Goal: Task Accomplishment & Management: Use online tool/utility

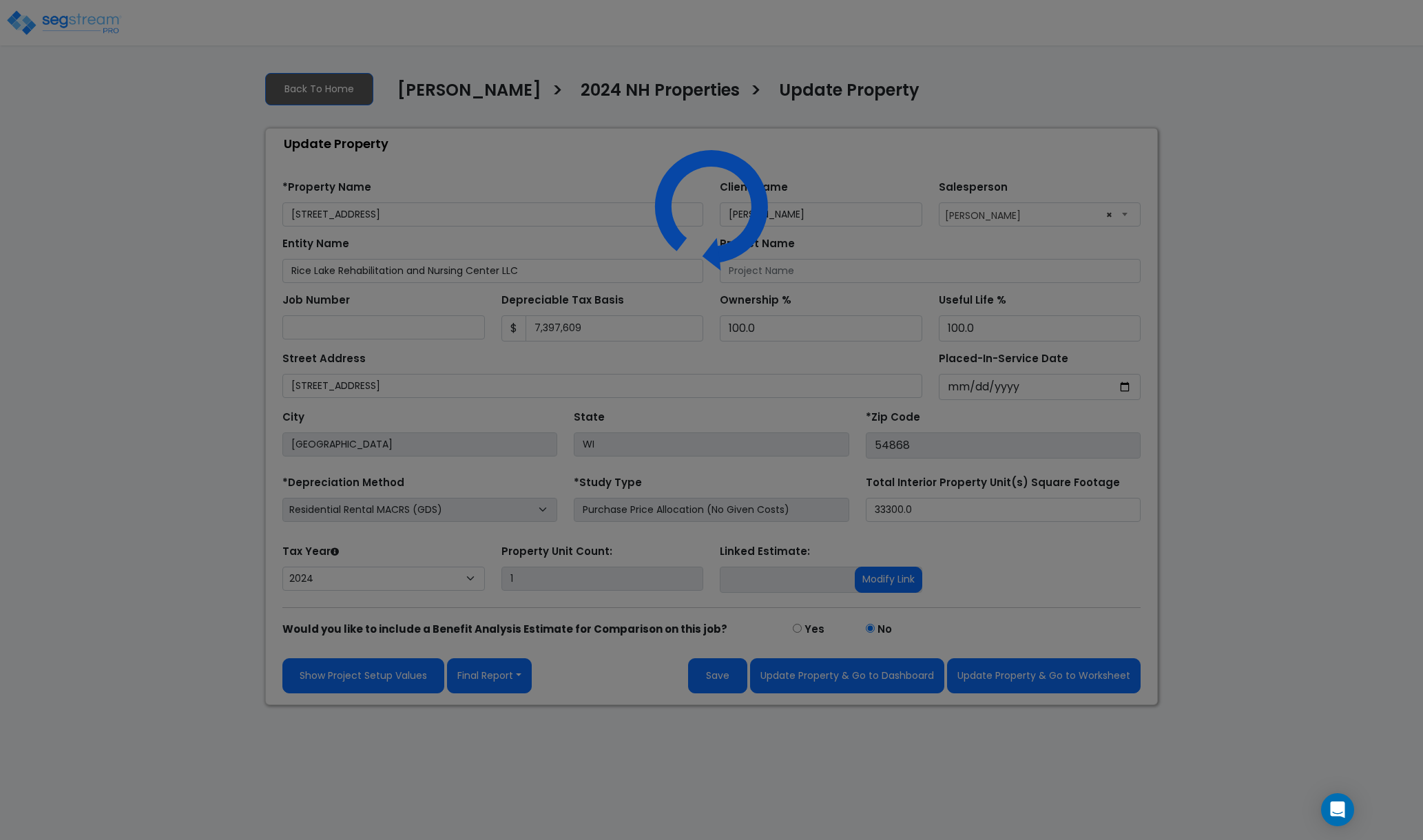
select select "2024"
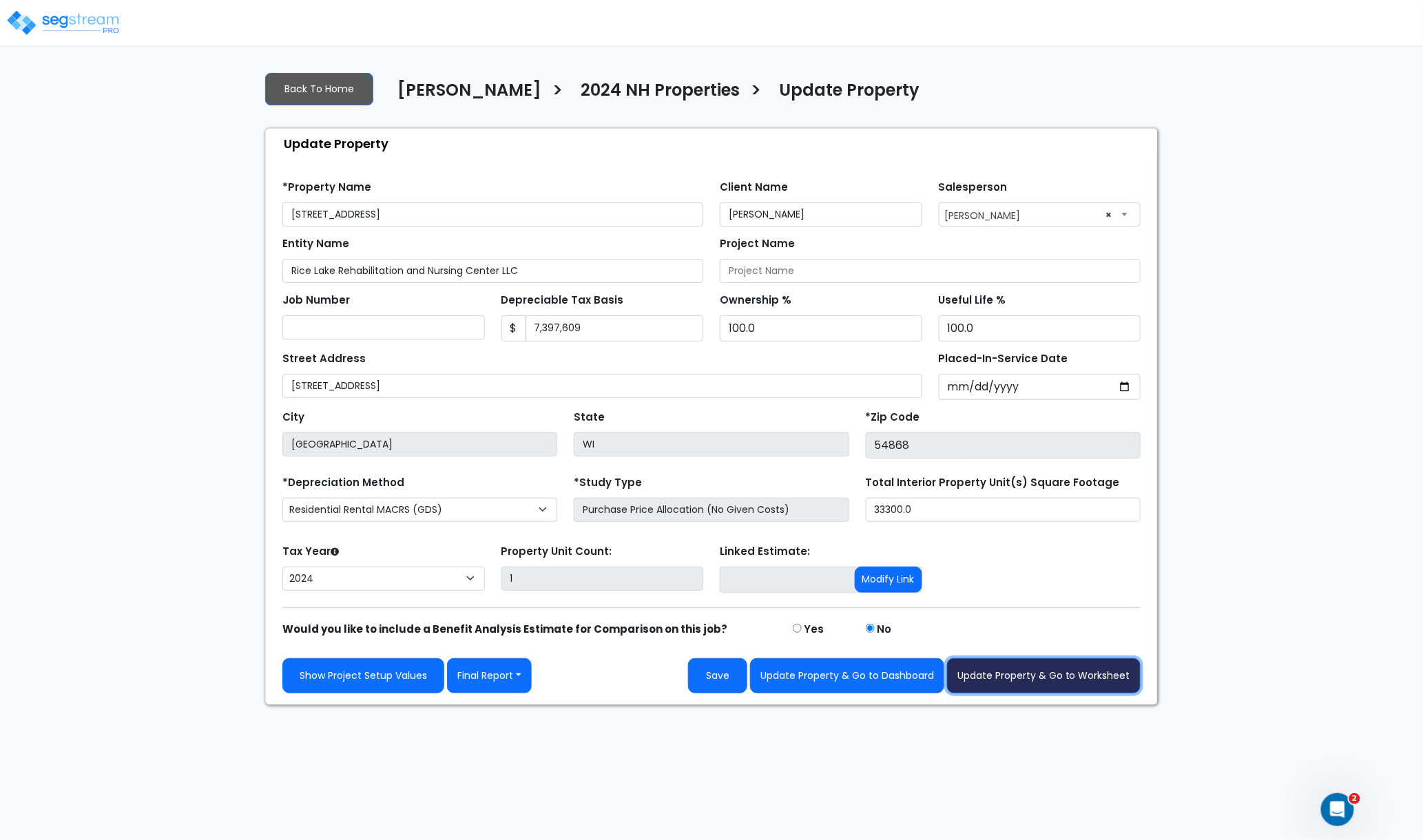
click at [1053, 684] on button "Update Property & Go to Worksheet" at bounding box center [1044, 676] width 194 height 35
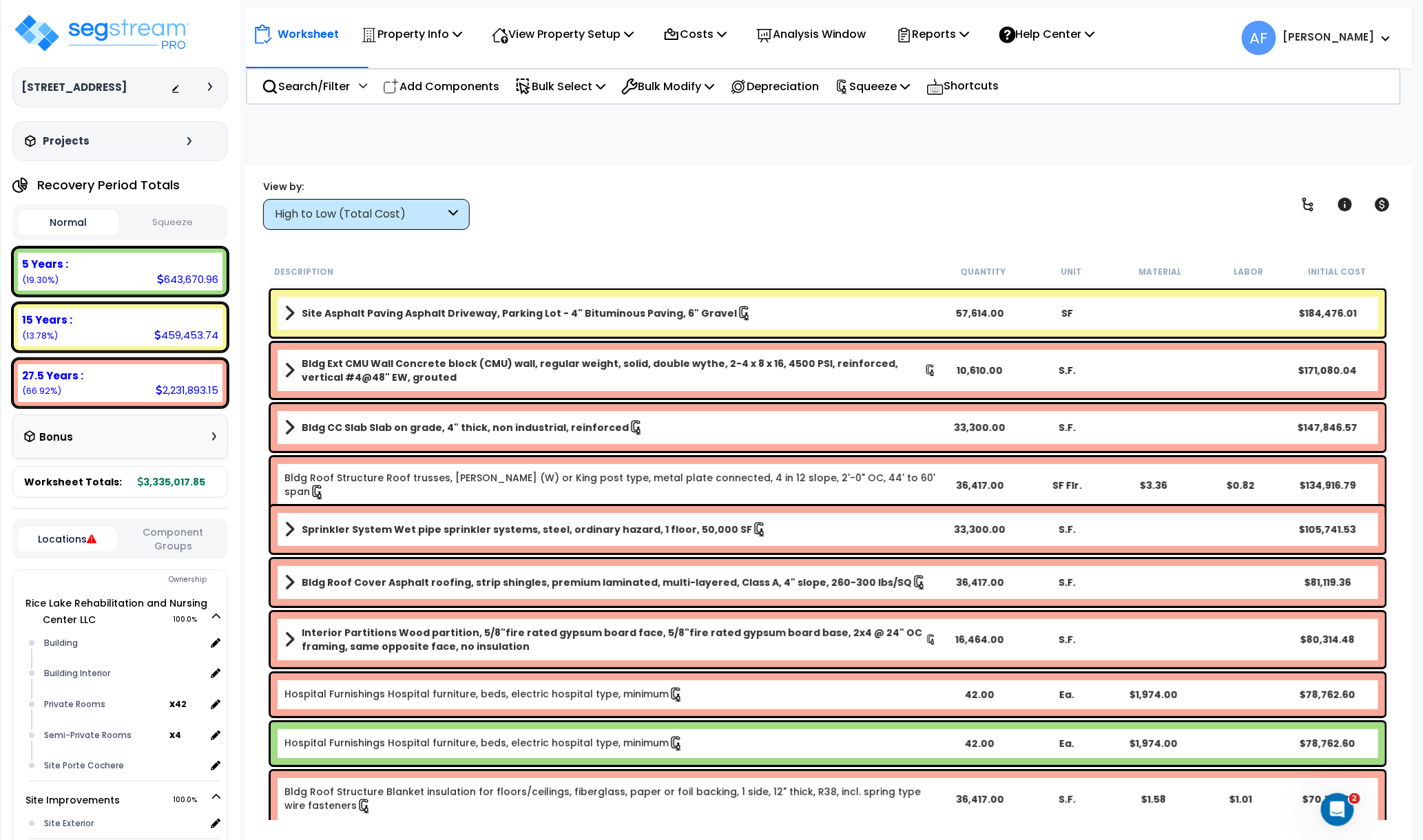
click at [188, 212] on button "Squeeze" at bounding box center [172, 222] width 101 height 24
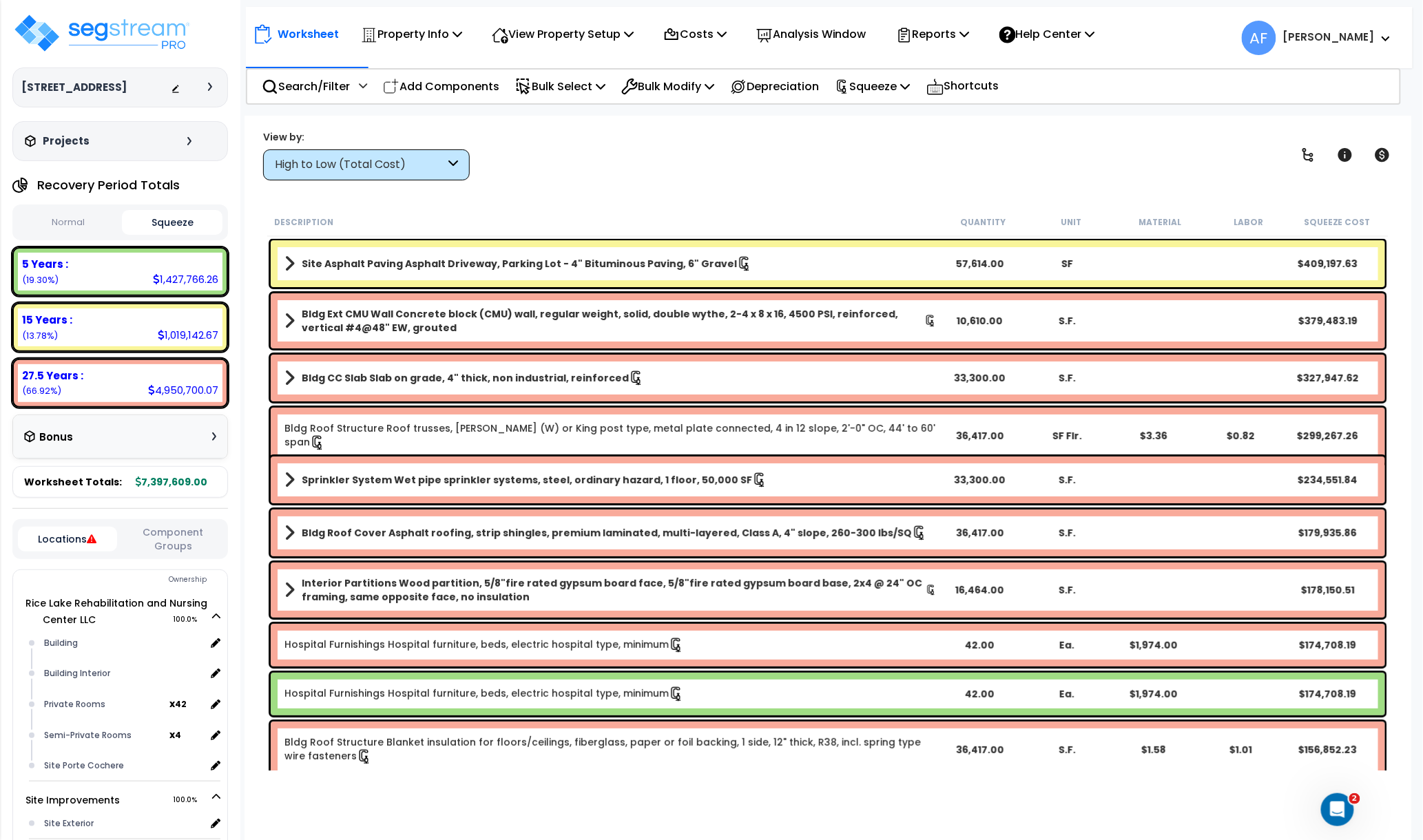
click at [64, 227] on button "Normal" at bounding box center [68, 222] width 101 height 24
click at [189, 219] on button "Squeeze" at bounding box center [172, 222] width 101 height 24
click at [90, 219] on button "Normal" at bounding box center [68, 222] width 101 height 24
click at [176, 219] on button "Squeeze" at bounding box center [172, 222] width 101 height 24
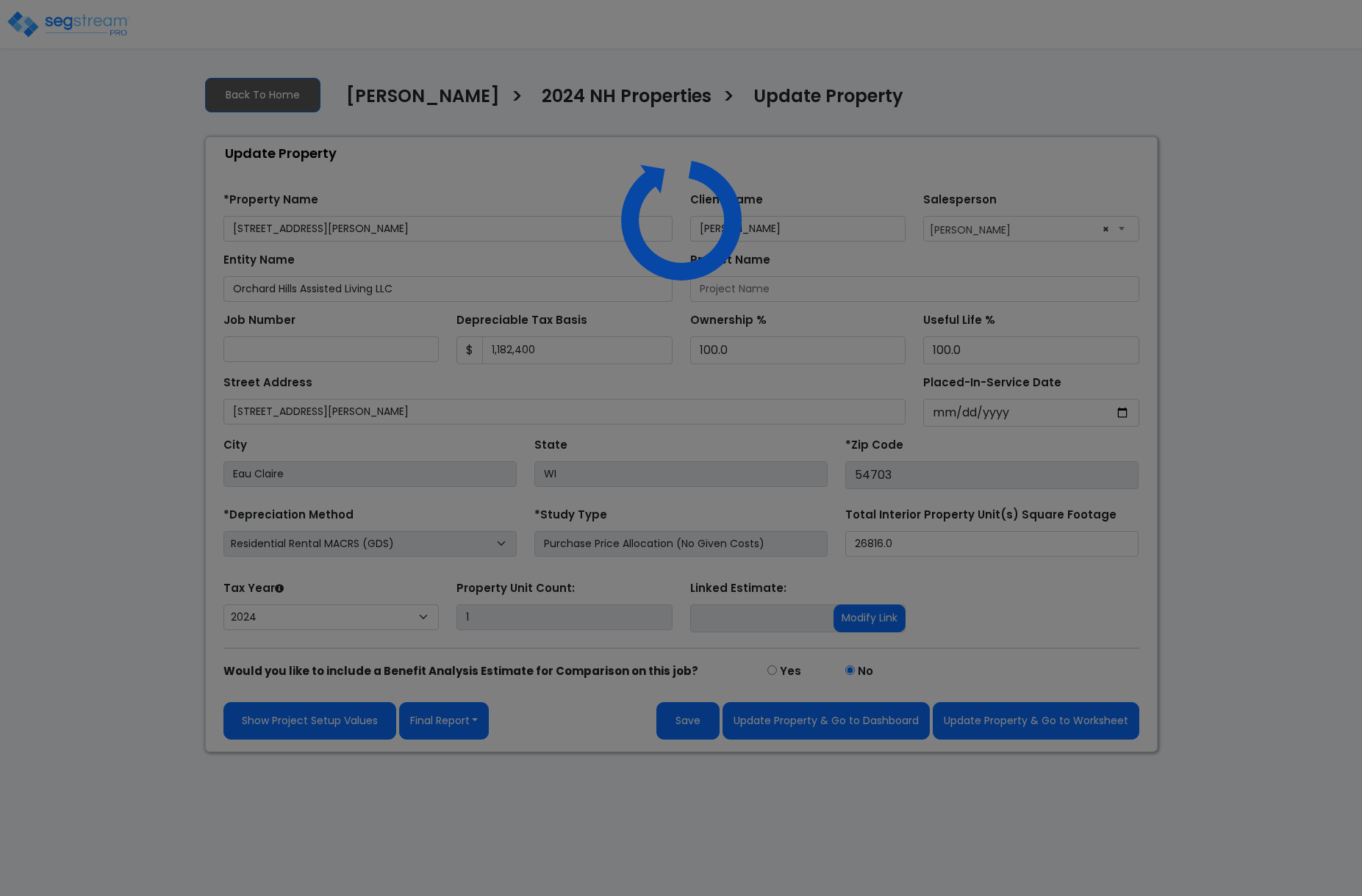
select select "2024"
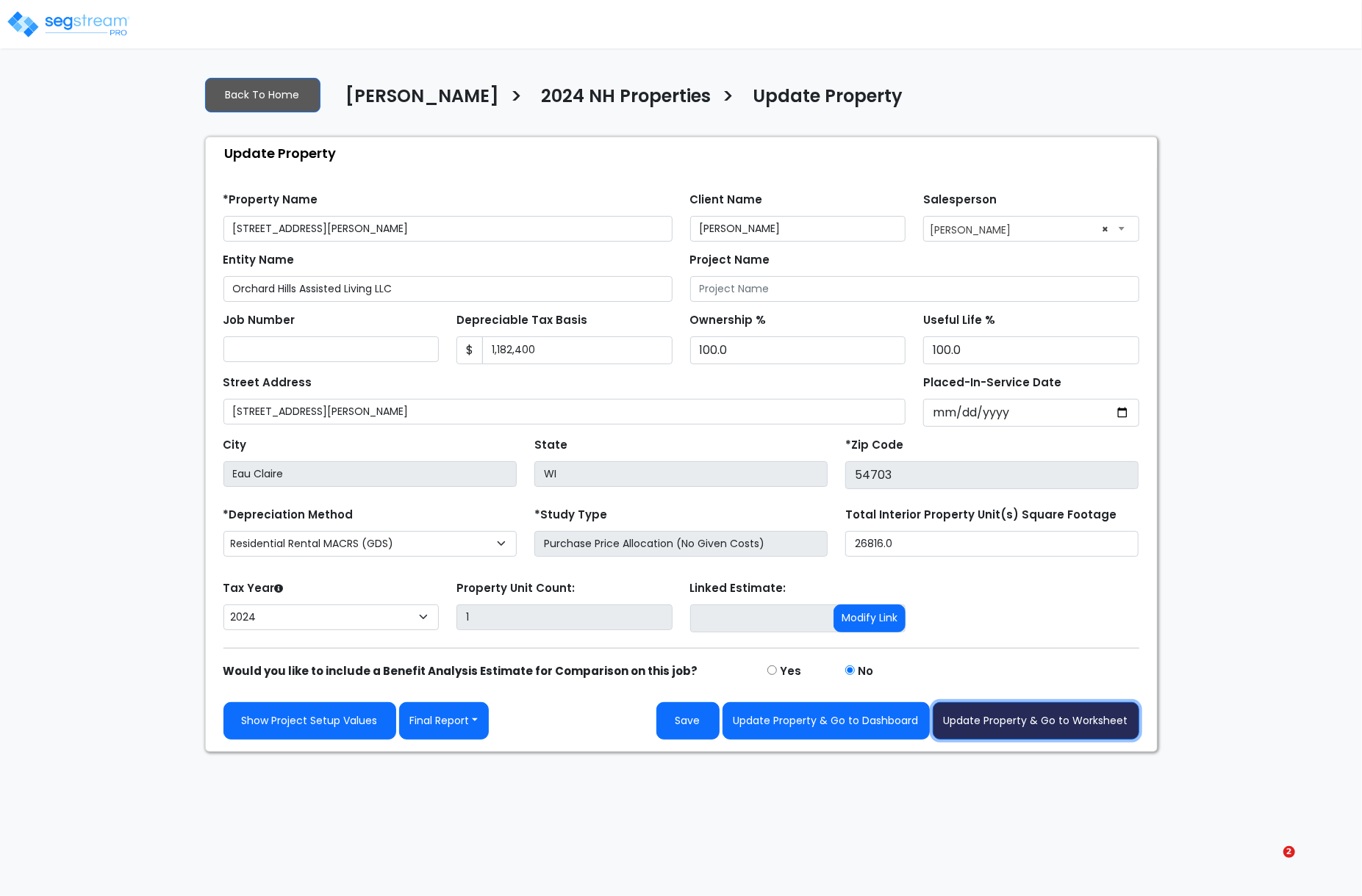
click at [1050, 725] on button "Update Property & Go to Worksheet" at bounding box center [1036, 721] width 207 height 37
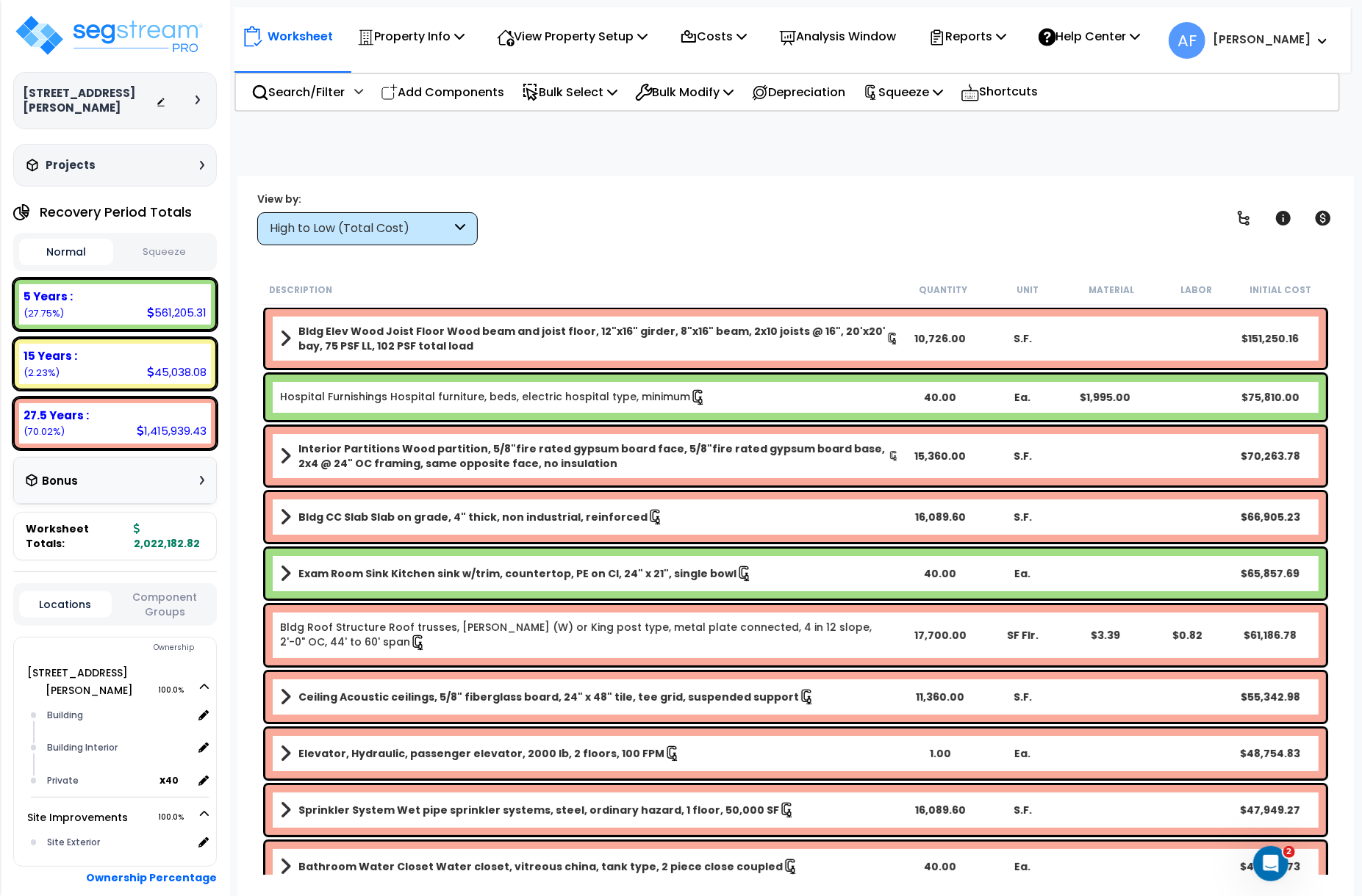
click at [174, 240] on button "Squeeze" at bounding box center [164, 252] width 94 height 26
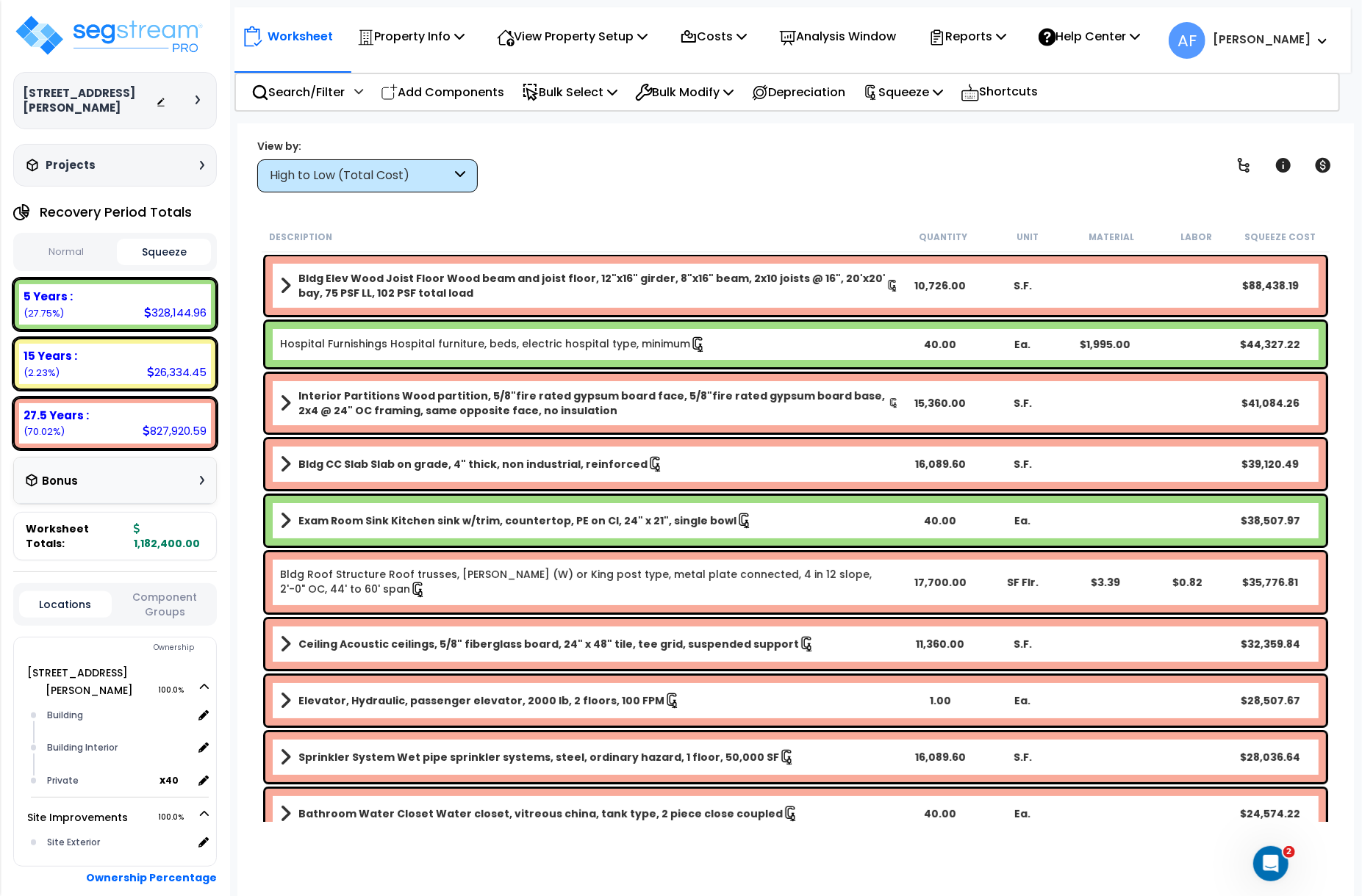
click at [56, 240] on button "Normal" at bounding box center [66, 252] width 94 height 26
click at [158, 240] on button "Squeeze" at bounding box center [164, 252] width 94 height 26
click at [60, 240] on button "Normal" at bounding box center [66, 252] width 94 height 26
click at [174, 240] on button "Squeeze" at bounding box center [164, 252] width 94 height 26
click at [73, 240] on button "Normal" at bounding box center [66, 252] width 94 height 26
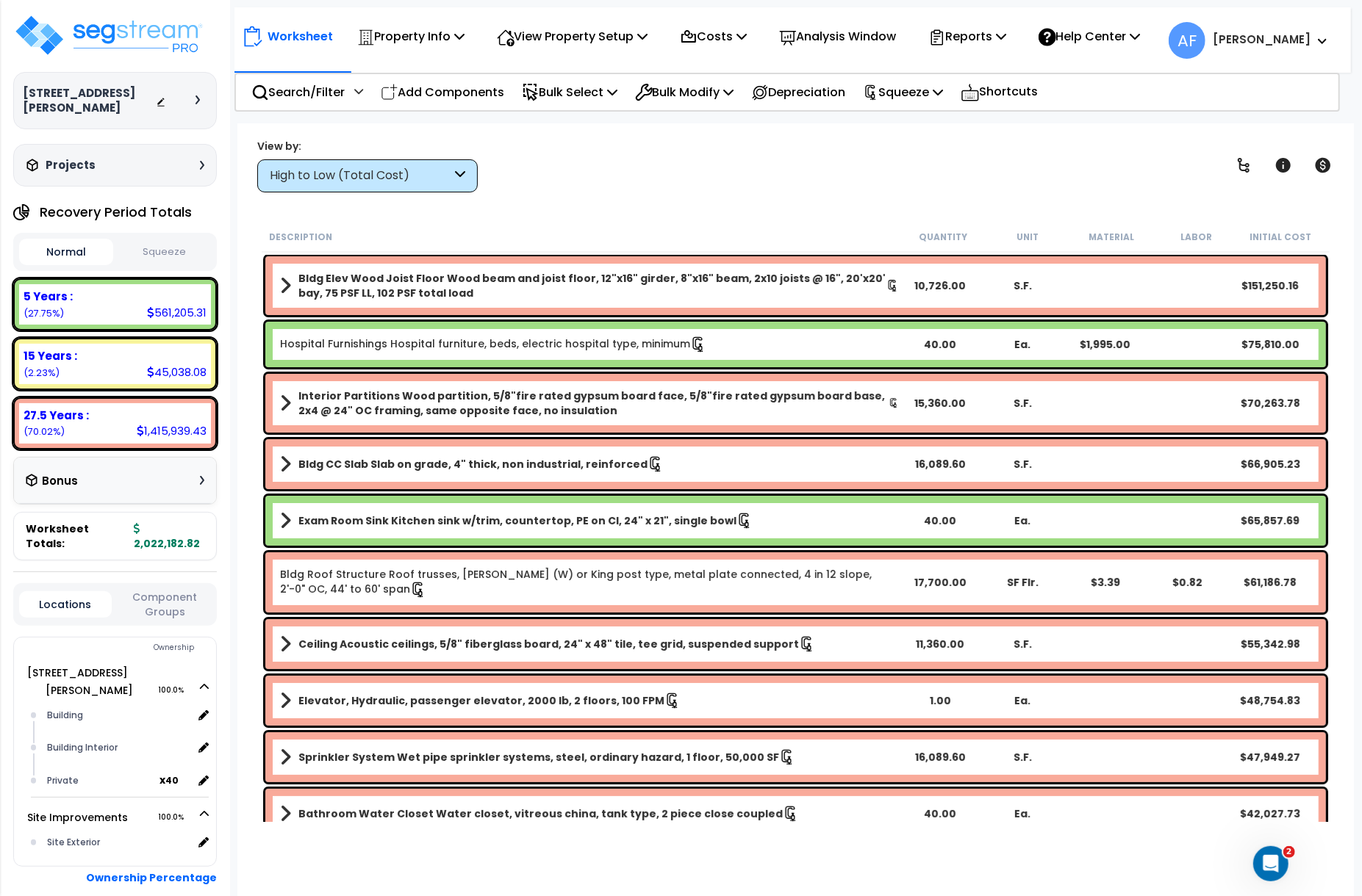
click at [172, 240] on button "Squeeze" at bounding box center [164, 252] width 94 height 26
click at [25, 240] on button "Normal" at bounding box center [66, 252] width 94 height 26
click at [168, 240] on button "Squeeze" at bounding box center [164, 252] width 94 height 26
click at [69, 240] on button "Normal" at bounding box center [66, 252] width 94 height 26
click at [173, 240] on button "Squeeze" at bounding box center [164, 252] width 94 height 26
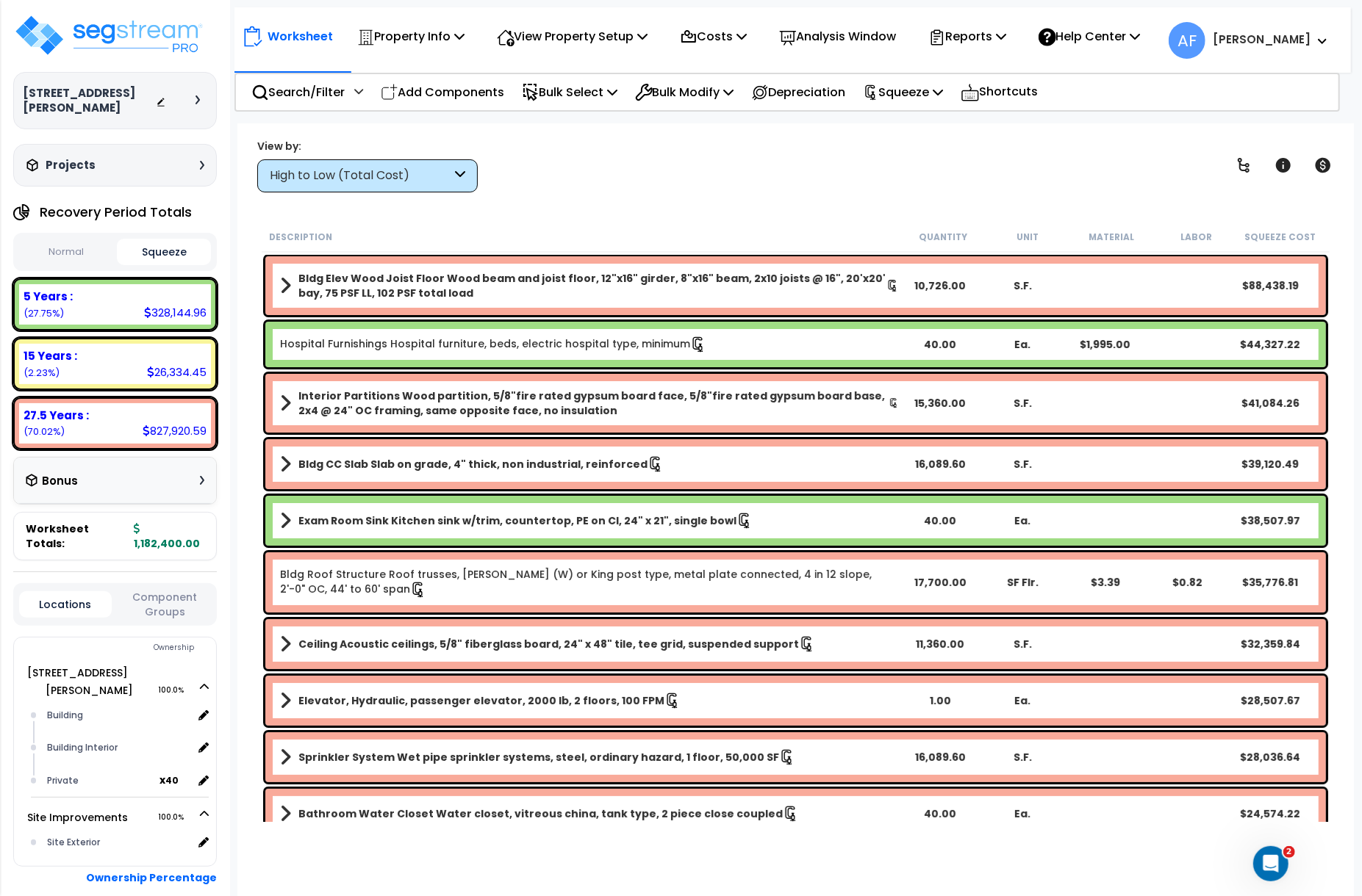
click at [55, 243] on button "Normal" at bounding box center [66, 252] width 94 height 26
click at [164, 244] on button "Squeeze" at bounding box center [164, 252] width 94 height 26
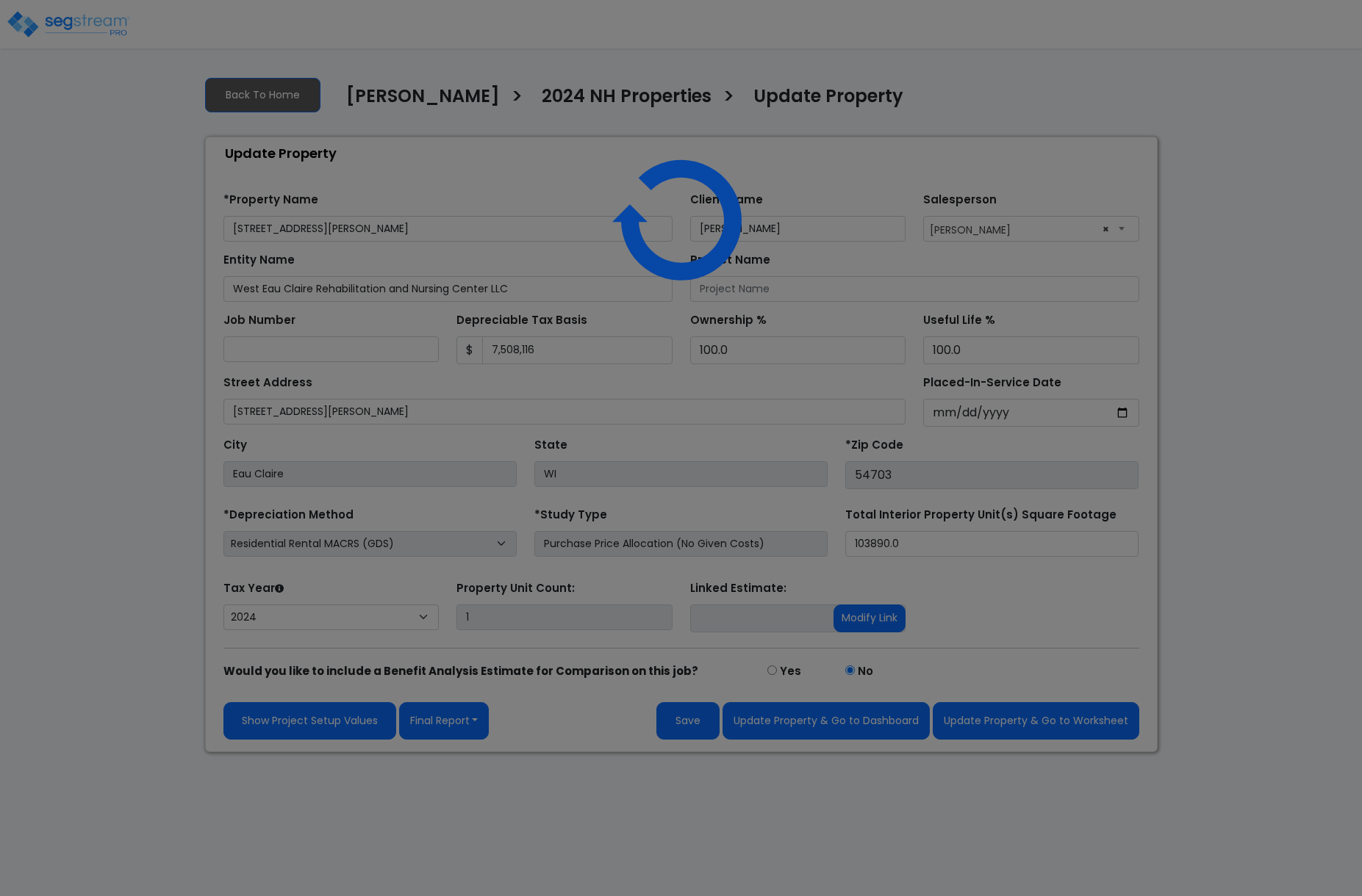
select select "2024"
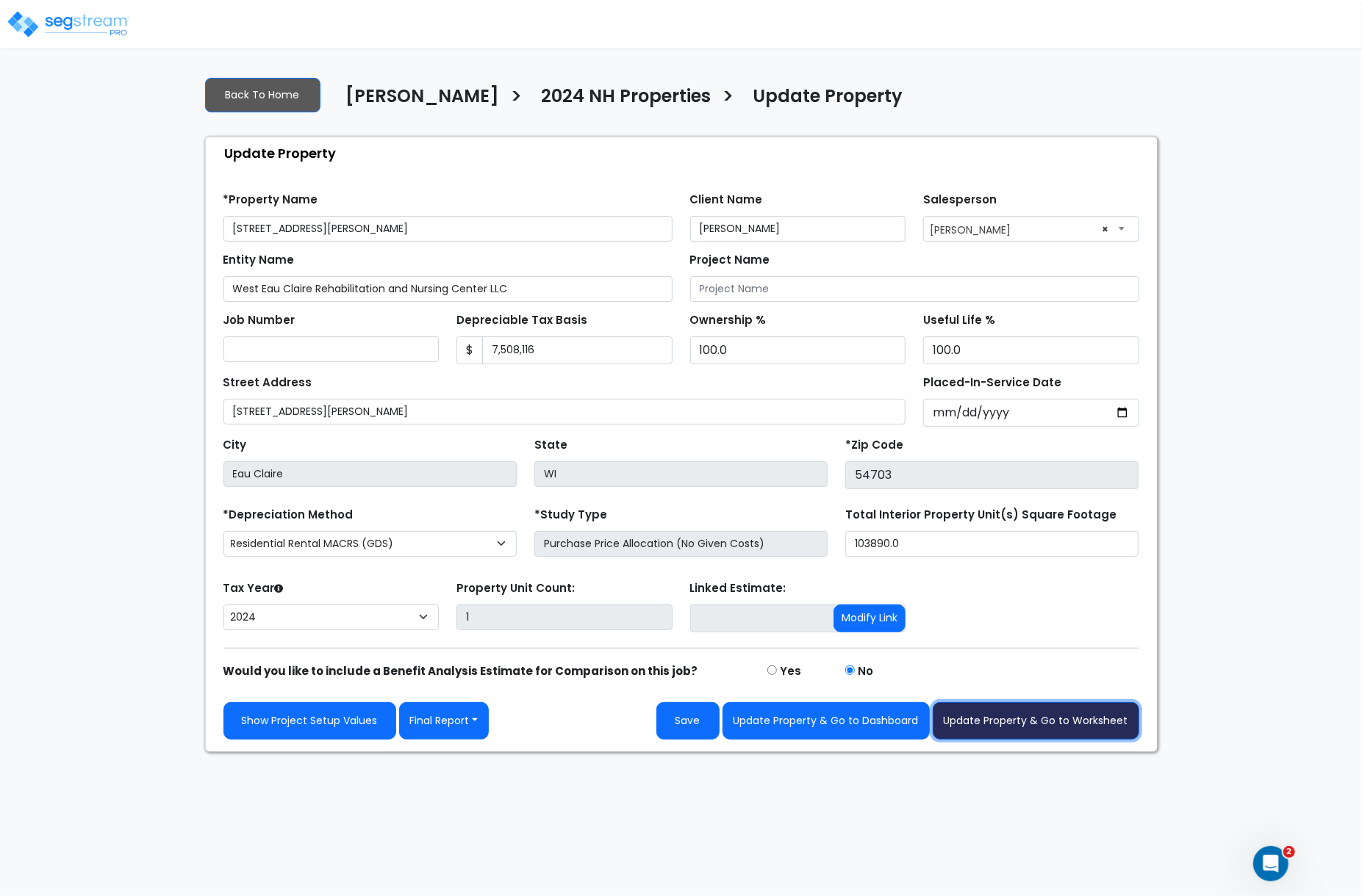
click at [1039, 715] on button "Update Property & Go to Worksheet" at bounding box center [1036, 721] width 207 height 37
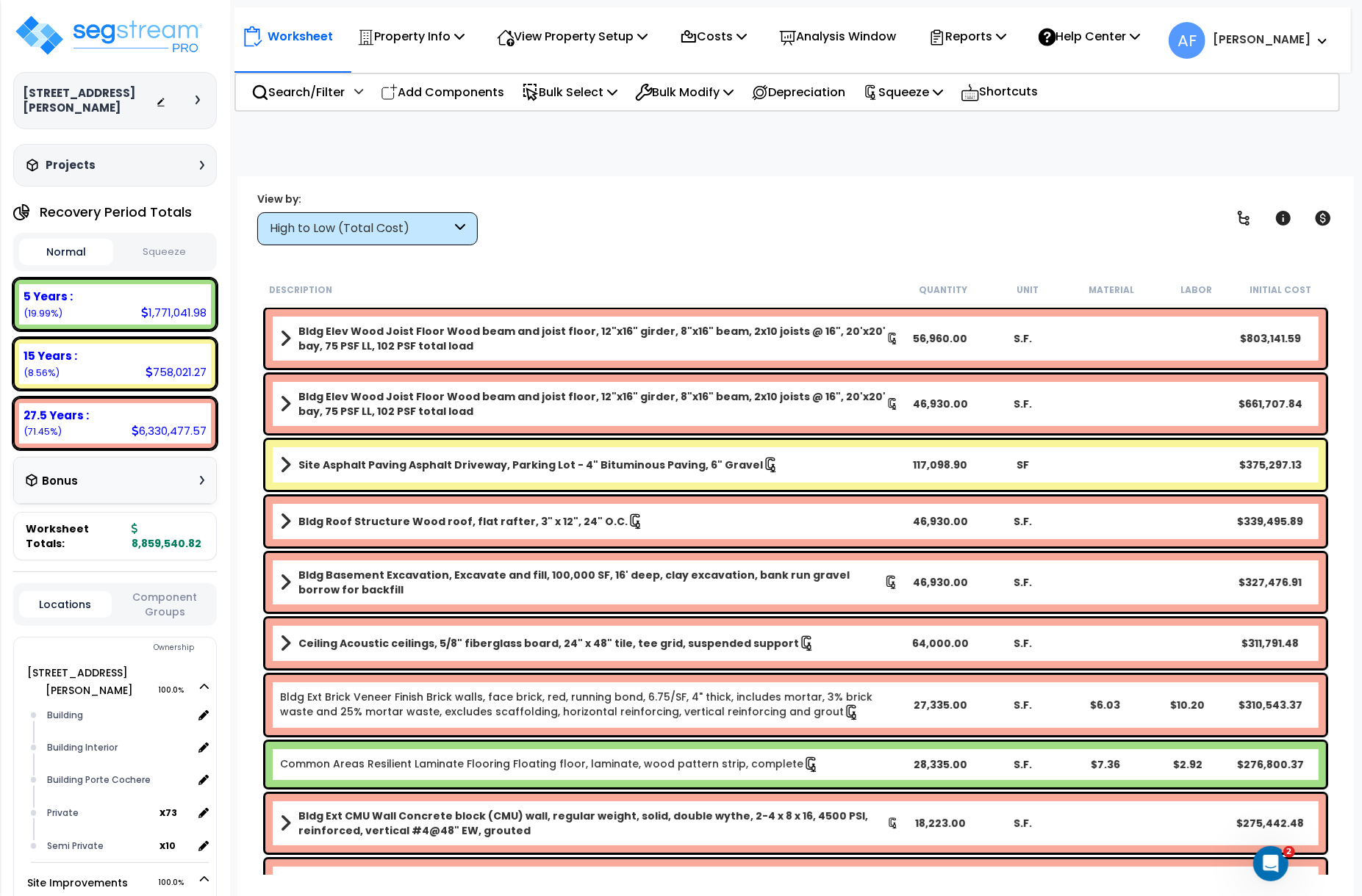
click at [173, 244] on button "Squeeze" at bounding box center [164, 252] width 94 height 26
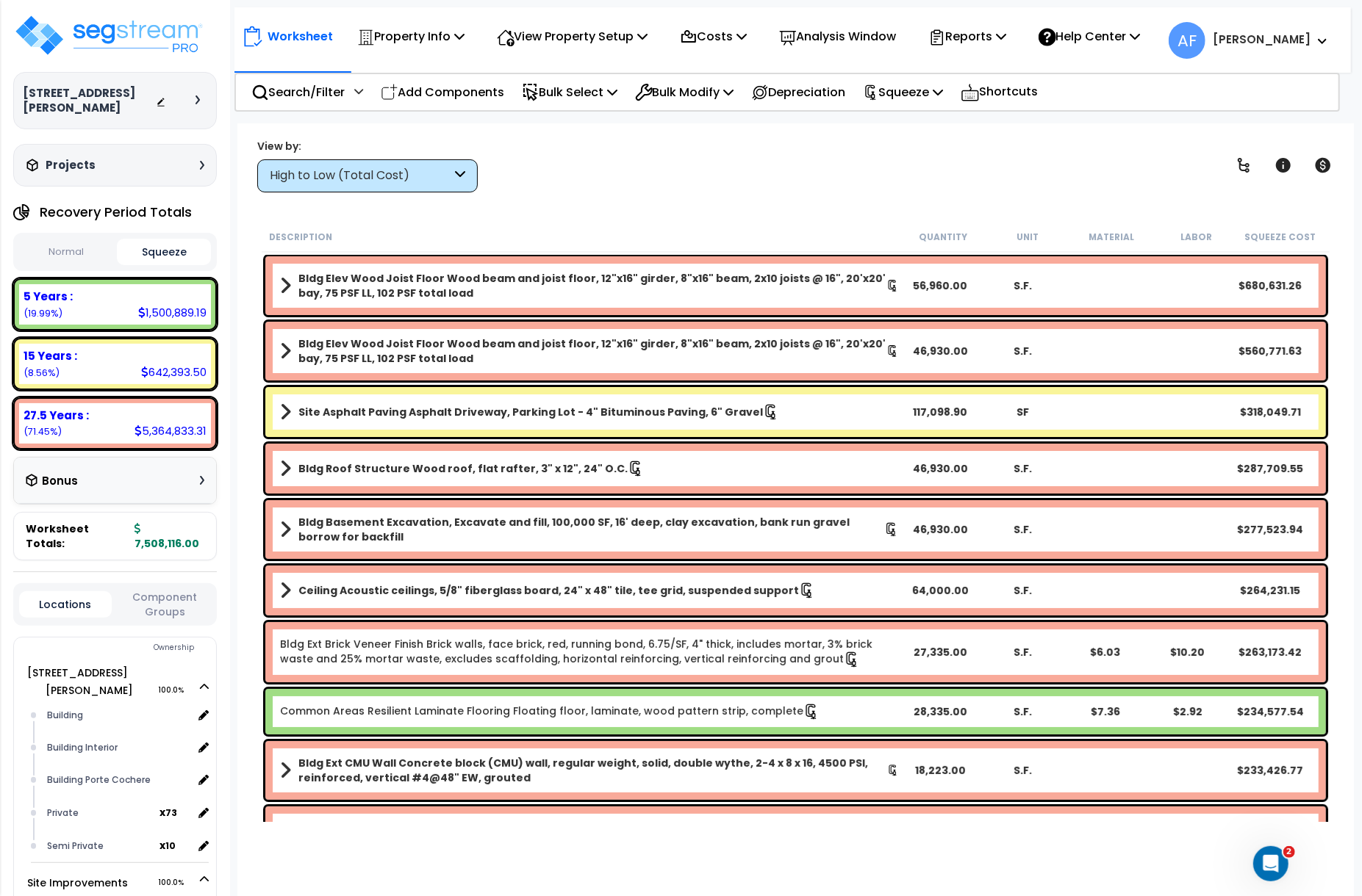
click at [83, 240] on button "Normal" at bounding box center [66, 252] width 94 height 26
click at [163, 240] on button "Squeeze" at bounding box center [164, 252] width 94 height 26
drag, startPoint x: 195, startPoint y: 418, endPoint x: 145, endPoint y: 413, distance: 50.2
click at [145, 423] on div "5,364,833.31" at bounding box center [170, 431] width 72 height 16
click at [175, 423] on div "5,364,833.31" at bounding box center [170, 431] width 72 height 16
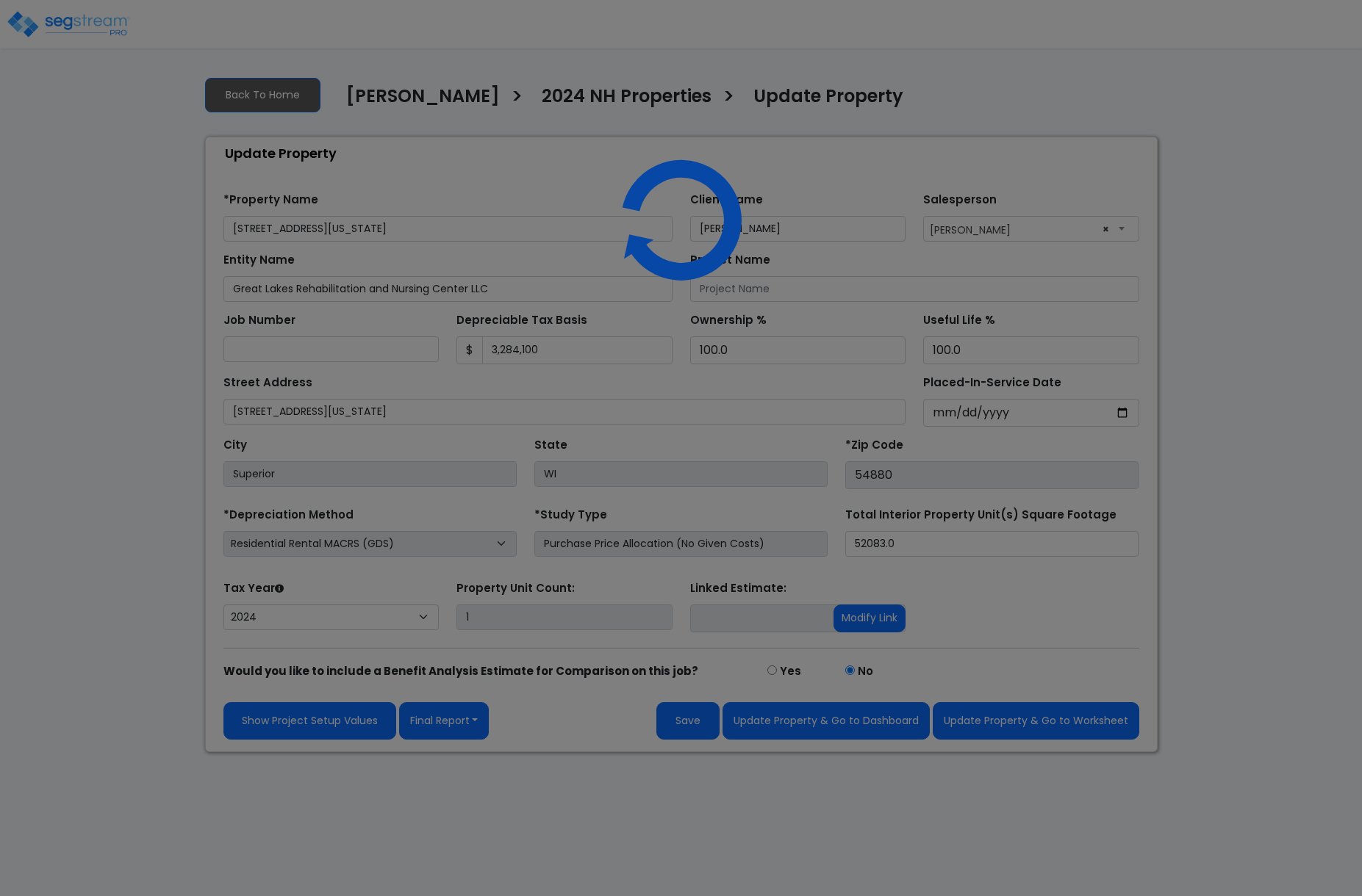
select select "2024"
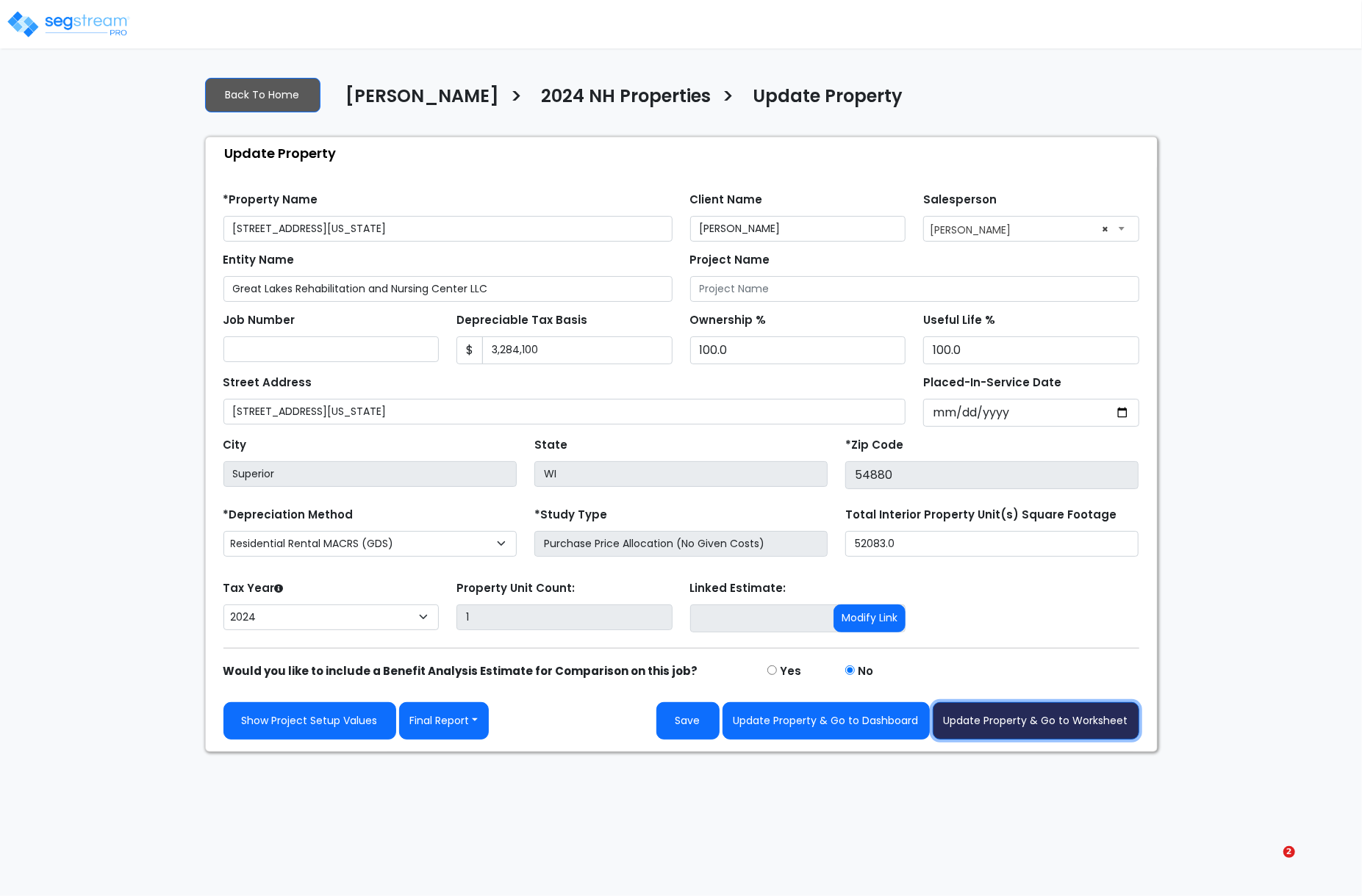
click at [1047, 733] on button "Update Property & Go to Worksheet" at bounding box center [1036, 721] width 207 height 37
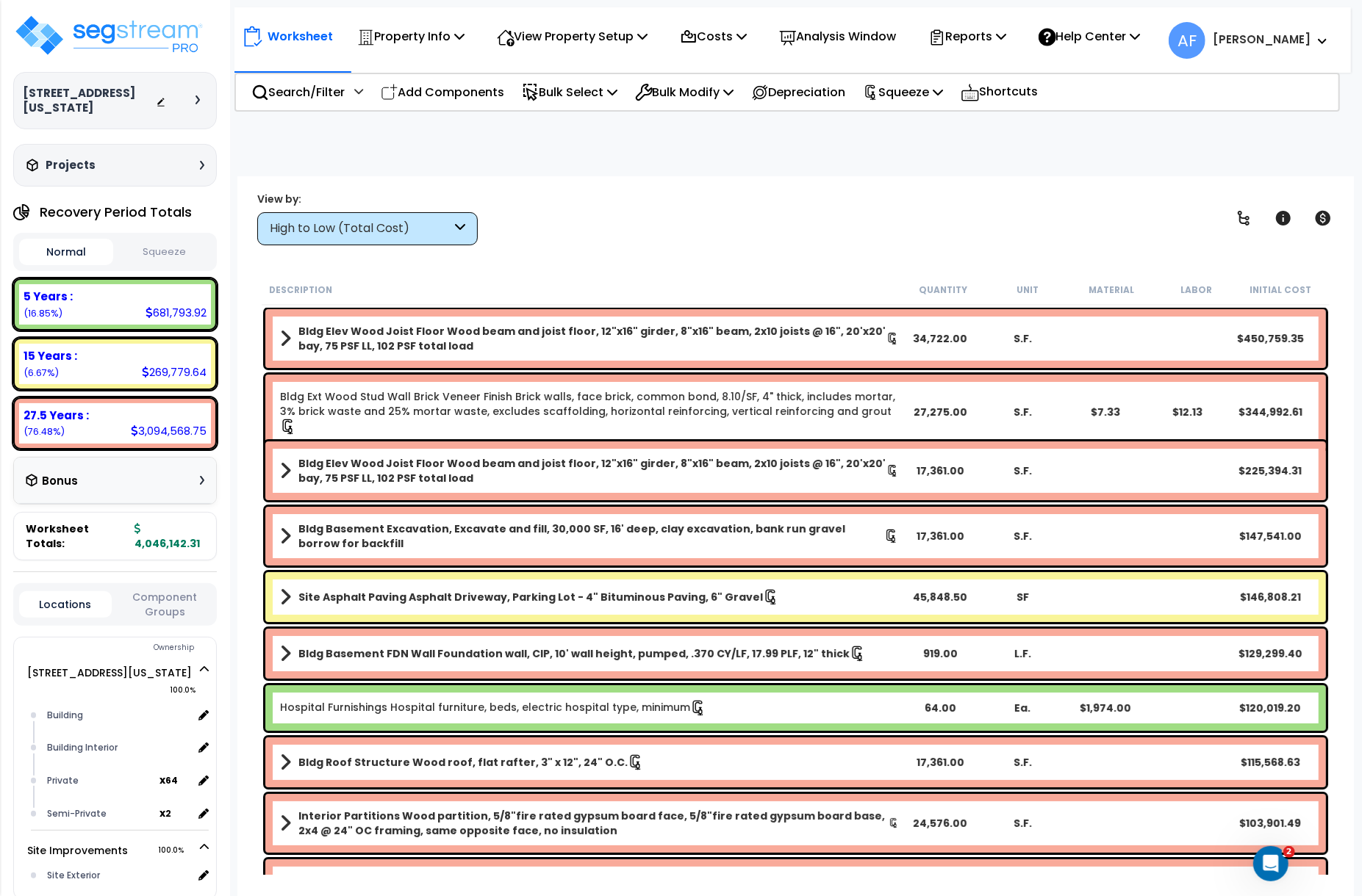
click at [173, 240] on button "Squeeze" at bounding box center [164, 252] width 94 height 26
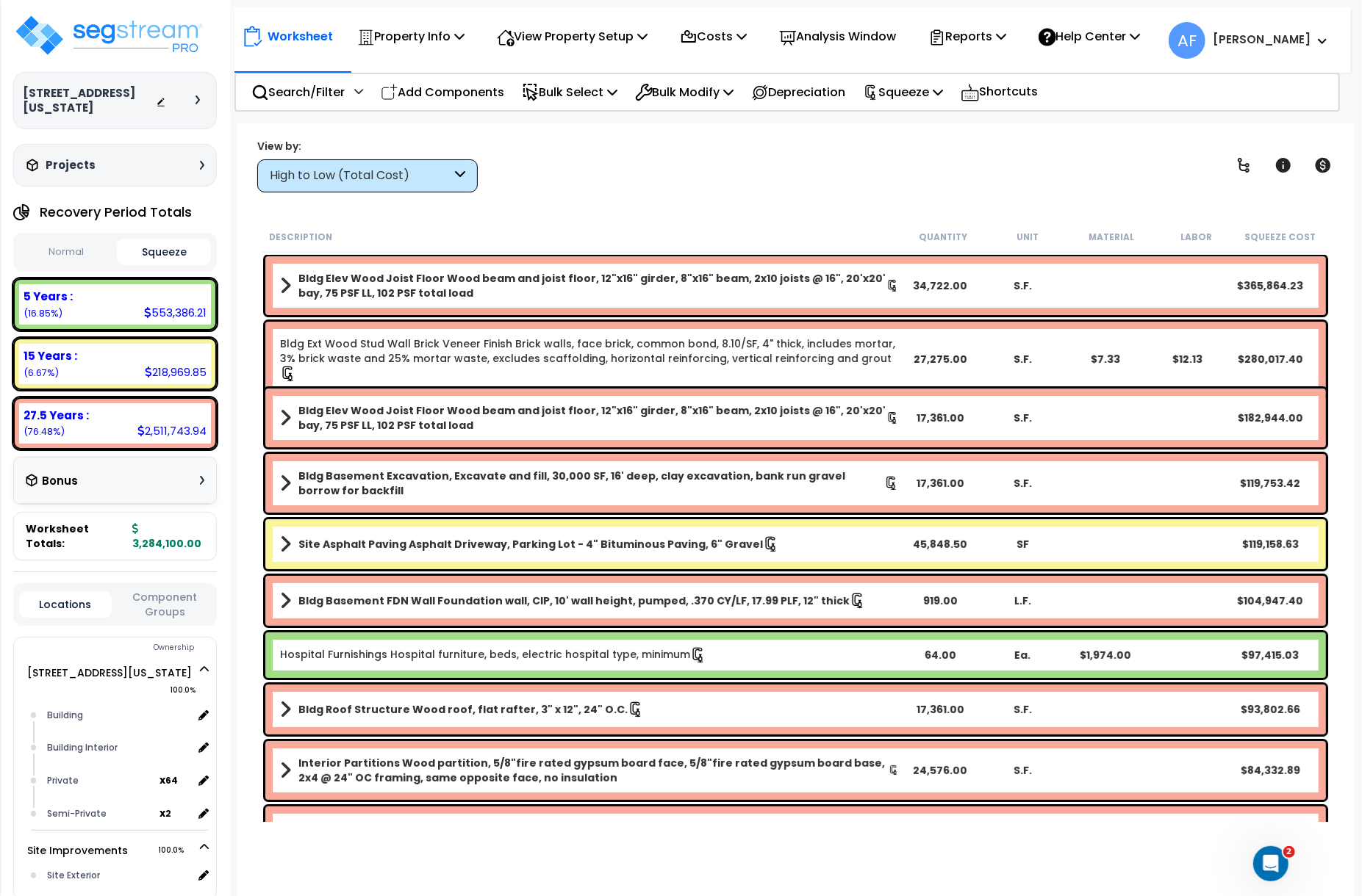
click at [71, 240] on button "Normal" at bounding box center [66, 252] width 94 height 26
click at [147, 240] on button "Squeeze" at bounding box center [164, 252] width 94 height 26
click at [58, 240] on button "Normal" at bounding box center [66, 252] width 94 height 26
click at [162, 240] on button "Squeeze" at bounding box center [164, 252] width 94 height 26
click at [79, 240] on button "Normal" at bounding box center [66, 252] width 94 height 26
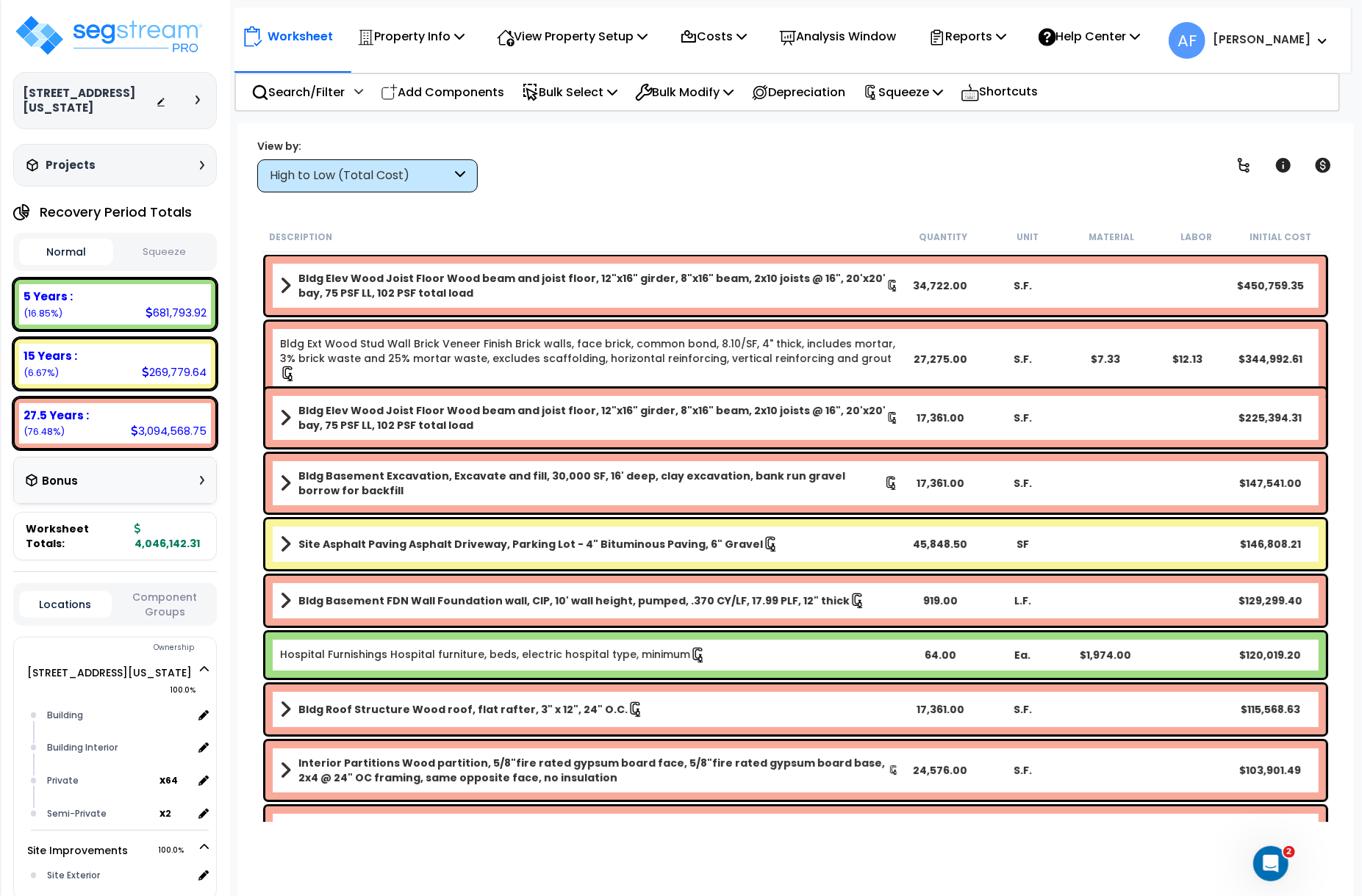
click at [169, 240] on button "Squeeze" at bounding box center [164, 252] width 94 height 26
click at [78, 240] on button "Normal" at bounding box center [66, 252] width 94 height 26
click at [179, 240] on button "Squeeze" at bounding box center [164, 252] width 94 height 26
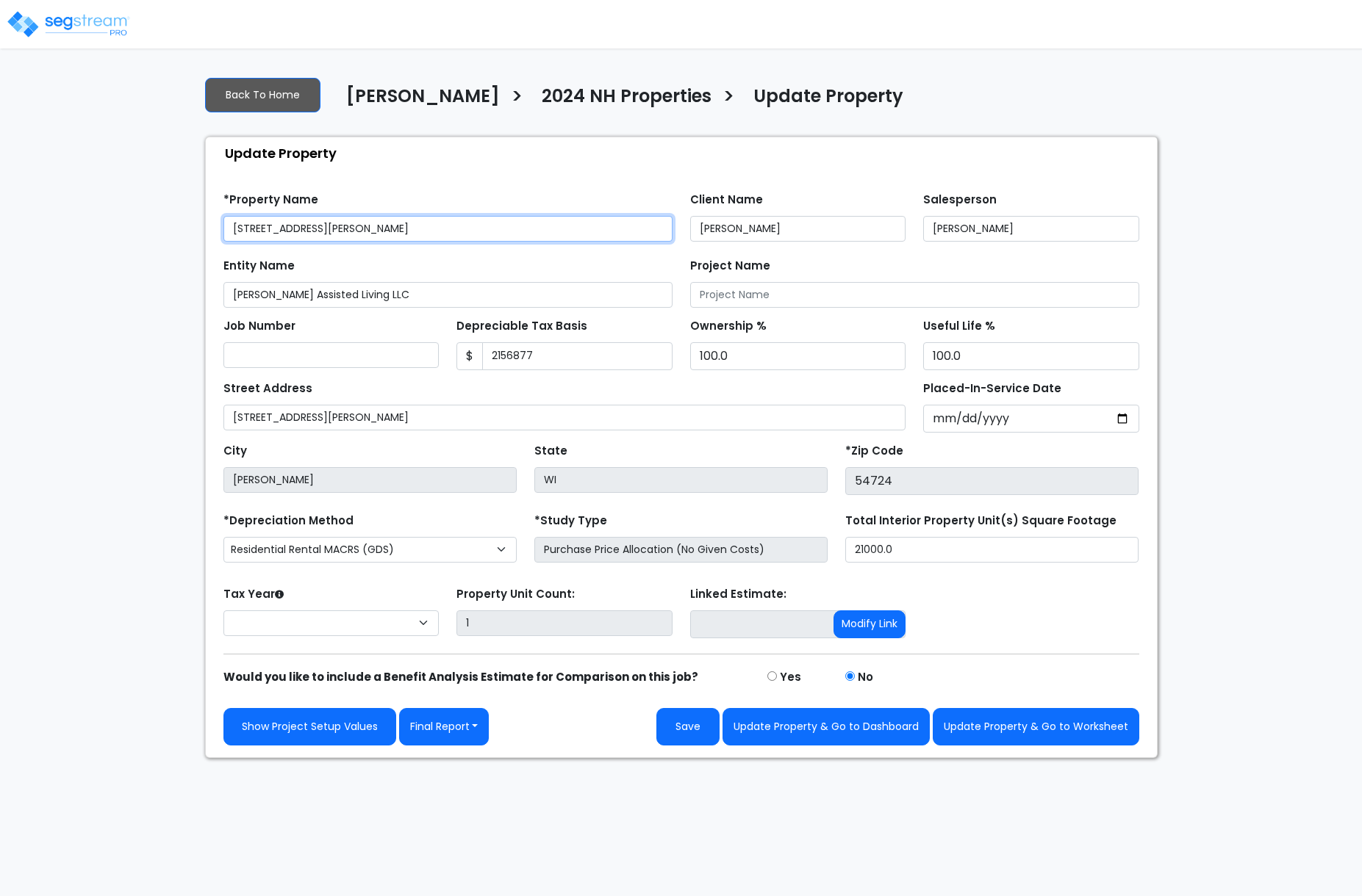
type input "2,156,877"
select select "2024"
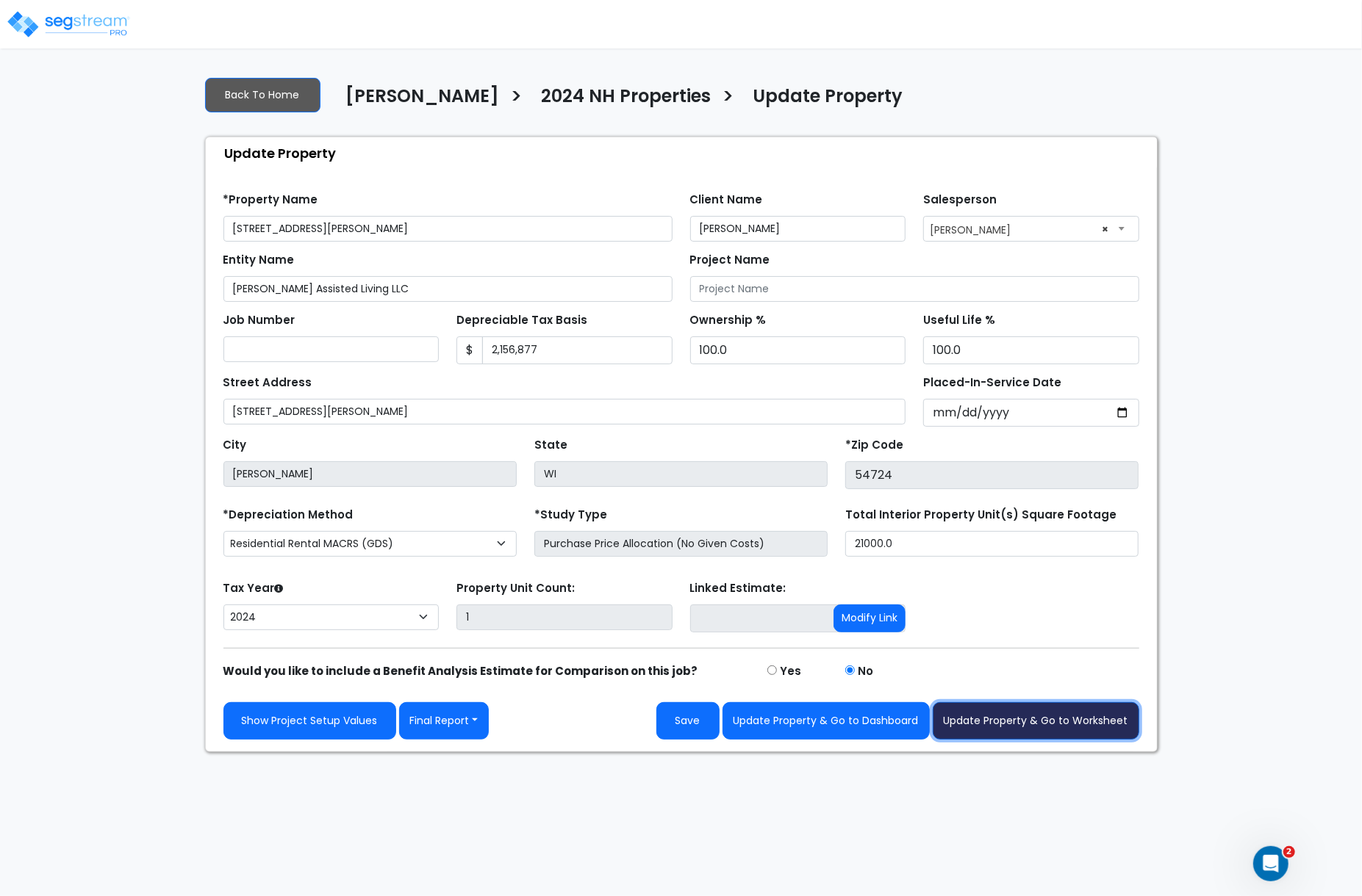
click at [1075, 713] on button "Update Property & Go to Worksheet" at bounding box center [1036, 721] width 207 height 37
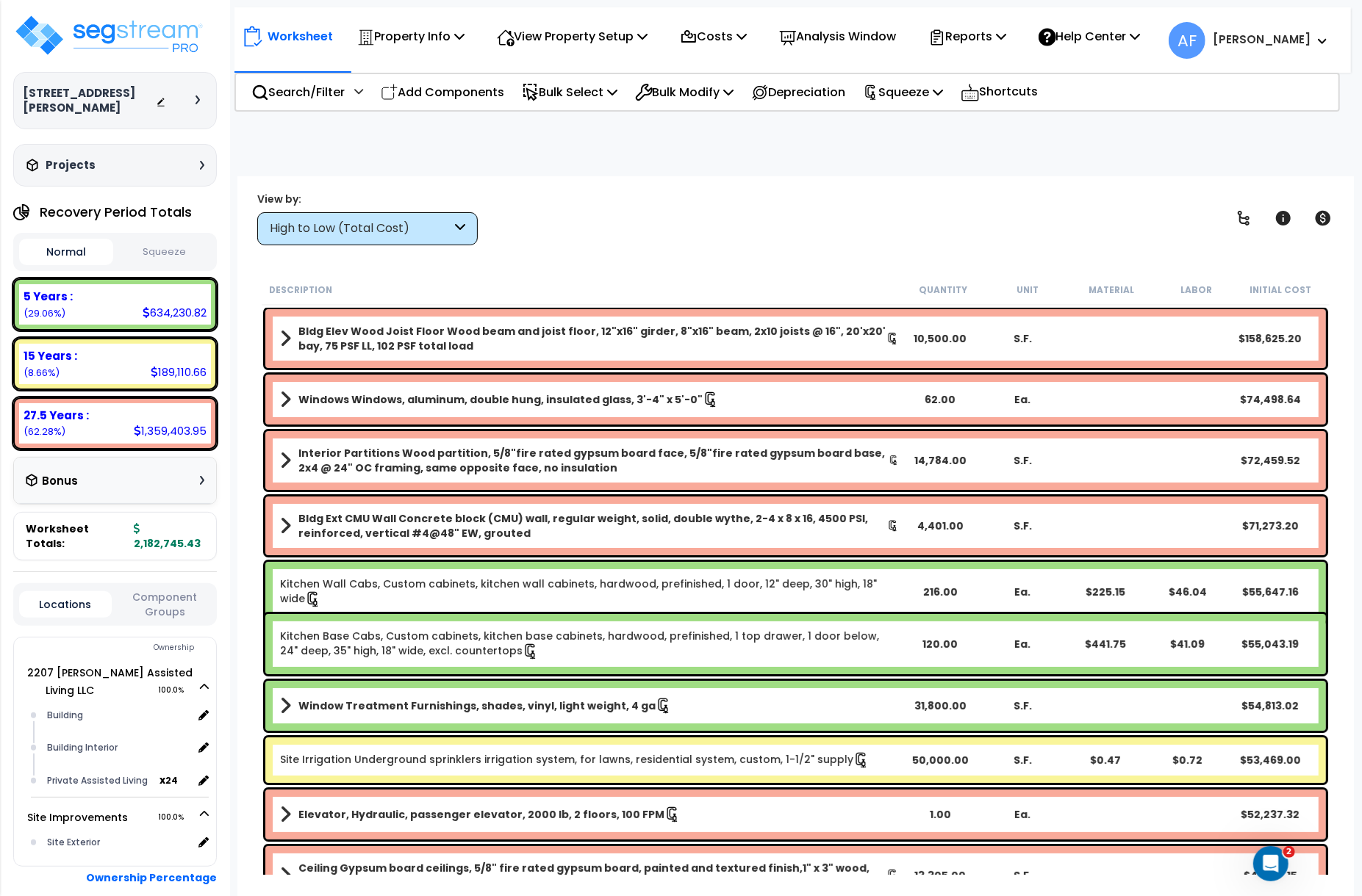
click at [177, 240] on button "Squeeze" at bounding box center [164, 252] width 94 height 26
click at [90, 240] on button "Normal" at bounding box center [66, 252] width 94 height 26
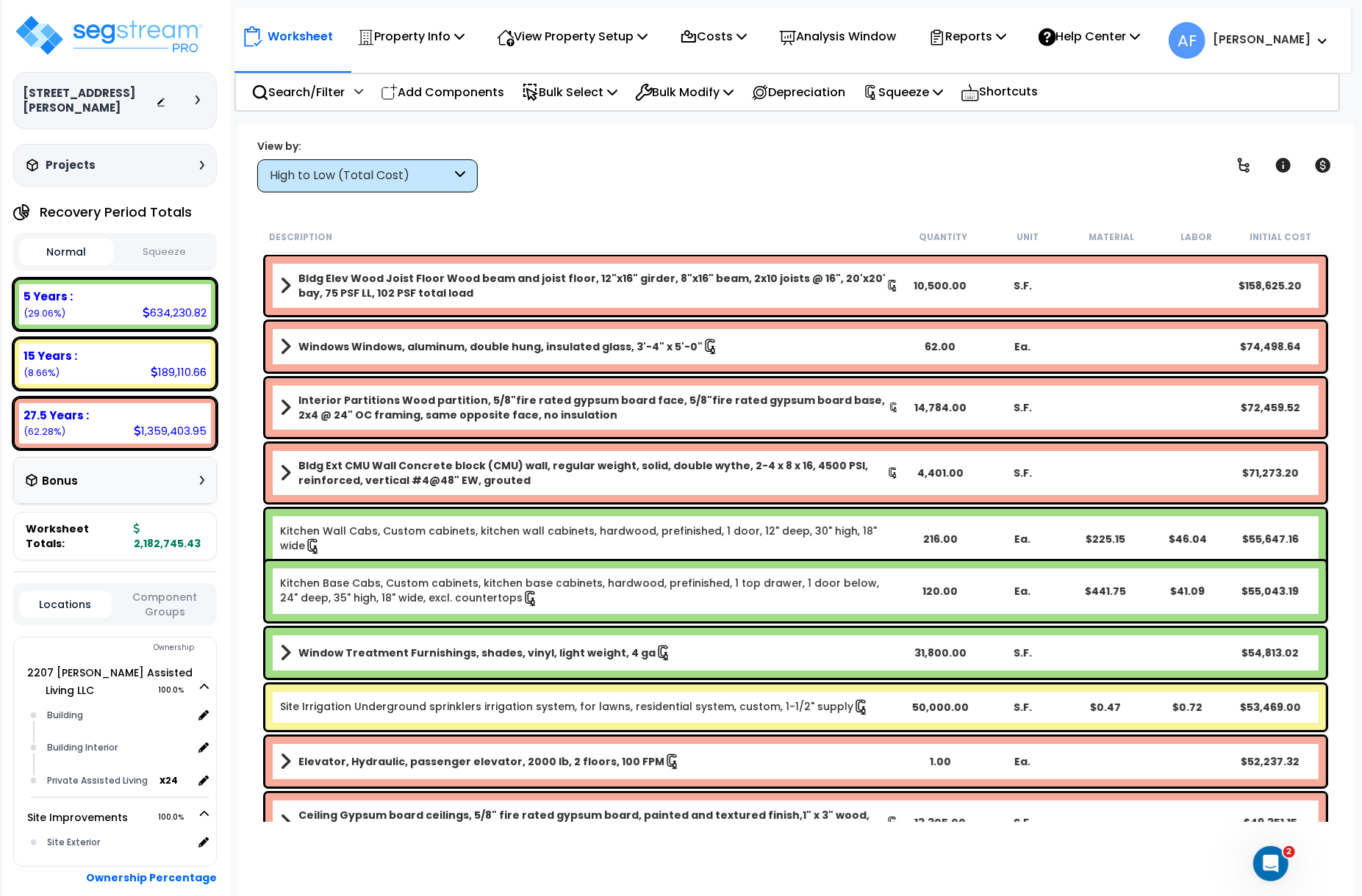
click at [196, 240] on button "Squeeze" at bounding box center [164, 252] width 94 height 26
click at [65, 240] on button "Normal" at bounding box center [66, 252] width 94 height 26
click at [173, 240] on button "Squeeze" at bounding box center [164, 252] width 94 height 26
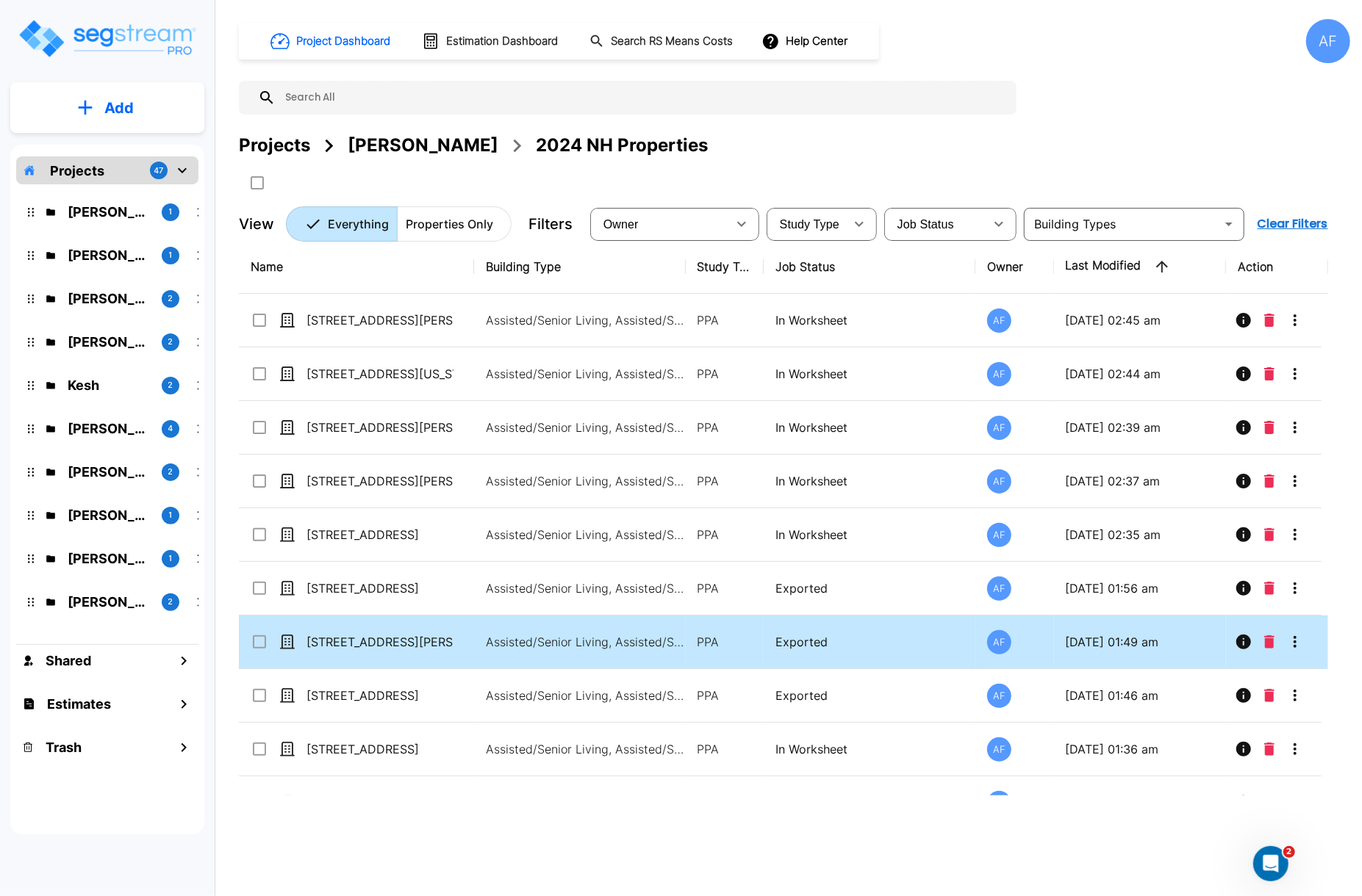
click at [1296, 648] on icon "More-Options" at bounding box center [1295, 642] width 3 height 12
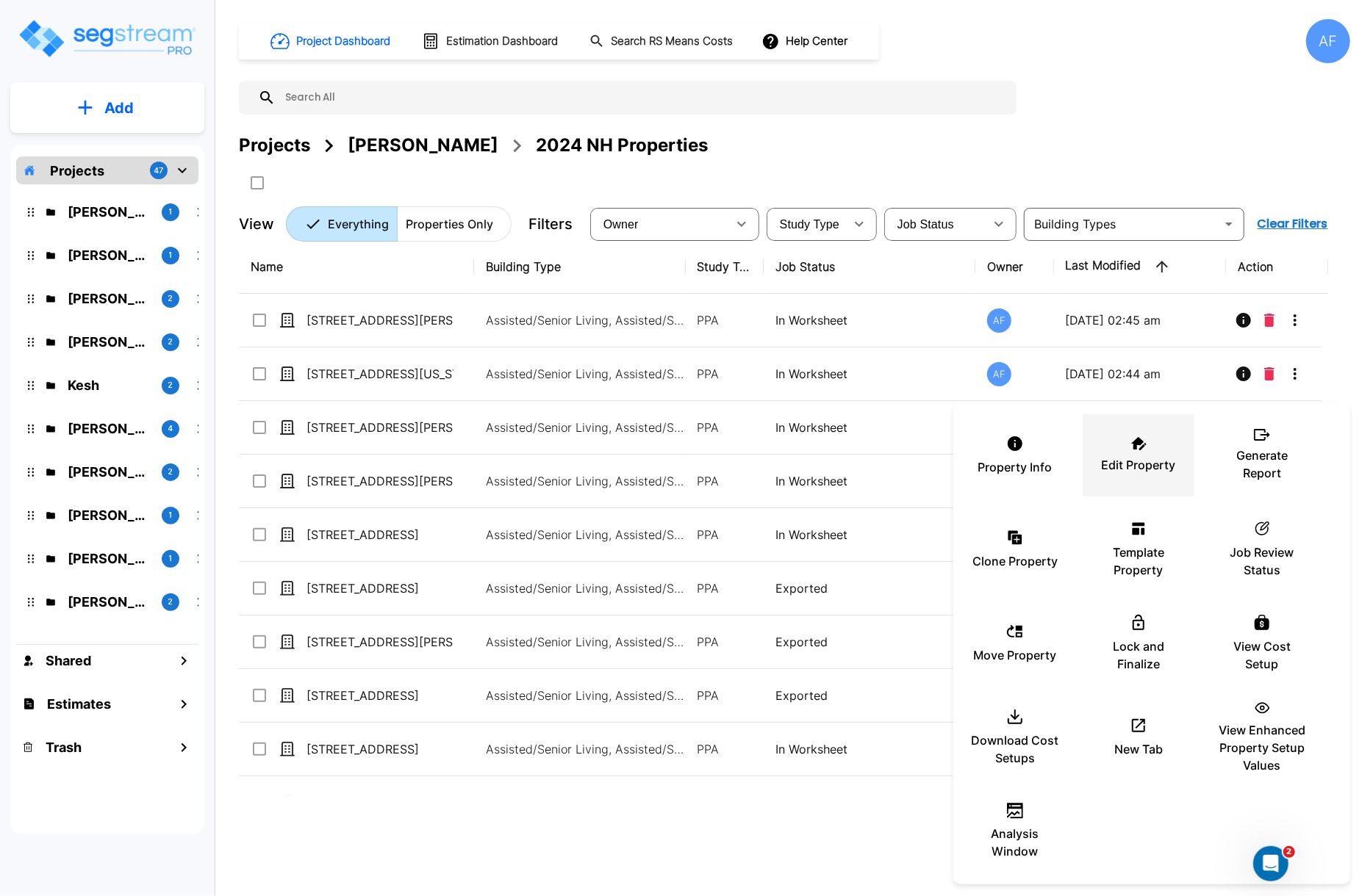
click at [1145, 432] on div "Edit Property" at bounding box center [1139, 455] width 88 height 74
click at [414, 646] on div at bounding box center [681, 448] width 1362 height 896
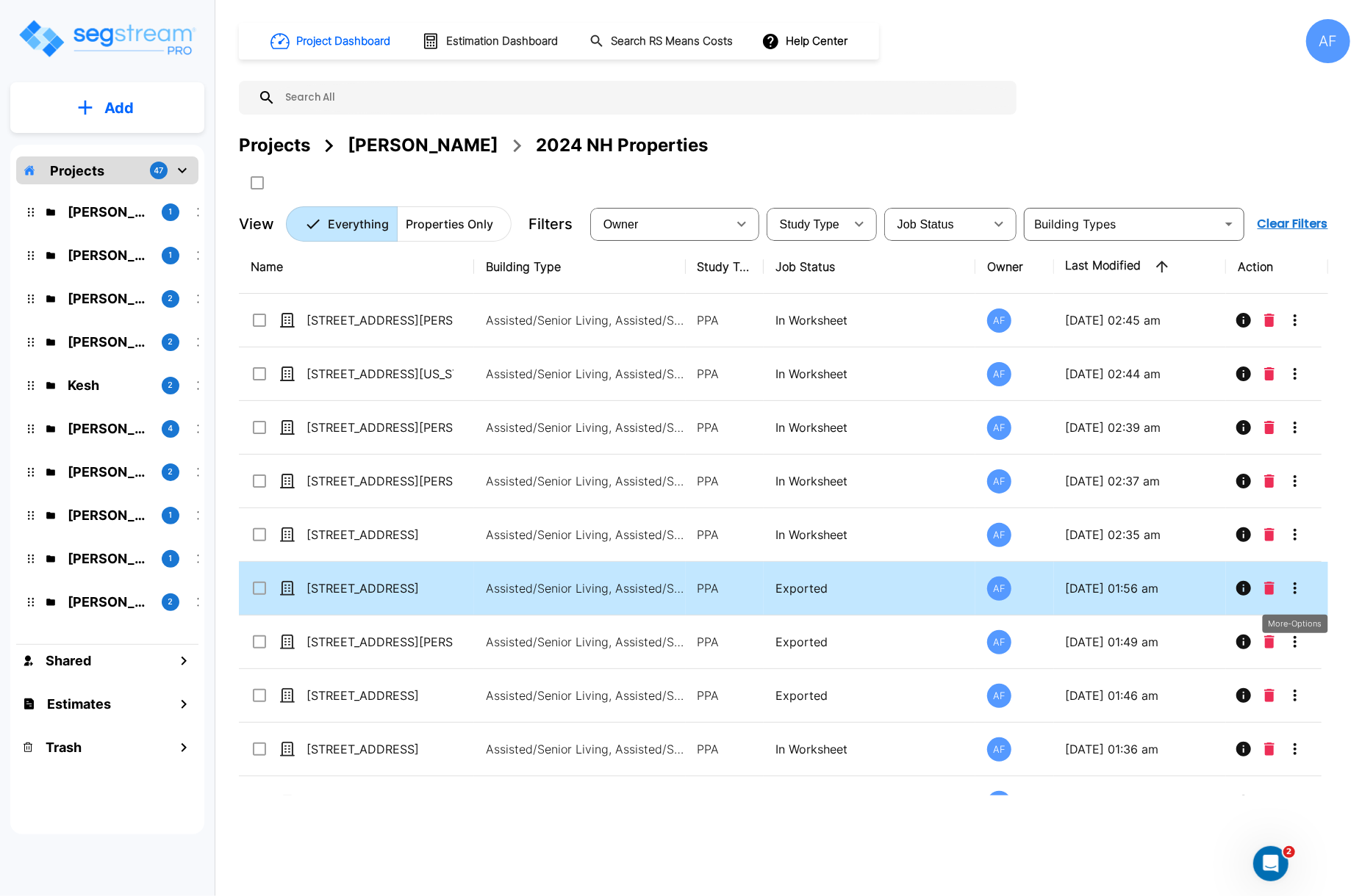
click at [1302, 590] on icon "More-Options" at bounding box center [1295, 588] width 17 height 17
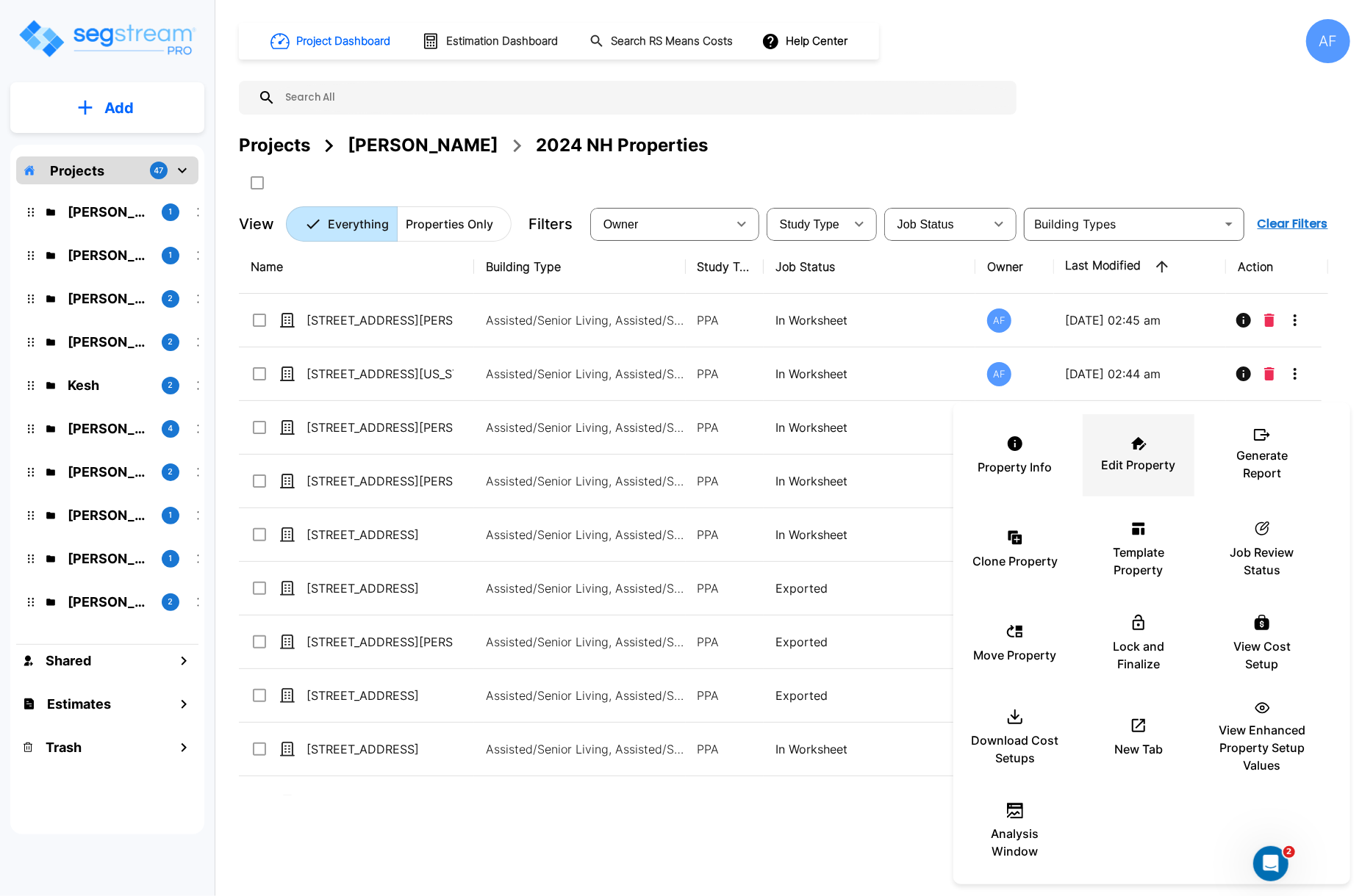
click at [1134, 468] on p "Edit Property" at bounding box center [1139, 465] width 74 height 17
click at [403, 685] on div at bounding box center [681, 448] width 1362 height 896
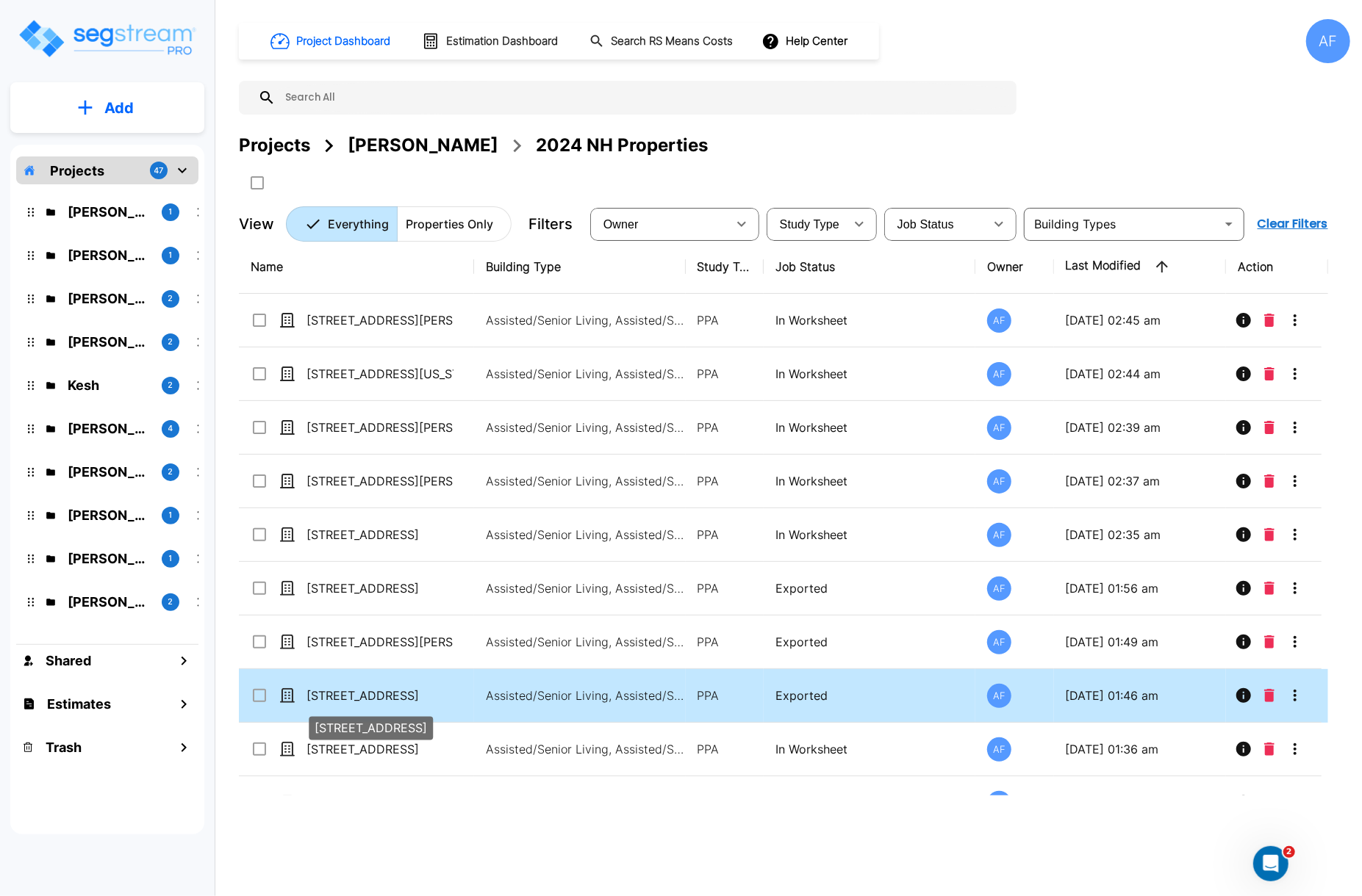
click at [392, 700] on p "[STREET_ADDRESS]" at bounding box center [380, 695] width 147 height 17
checkbox input "true"
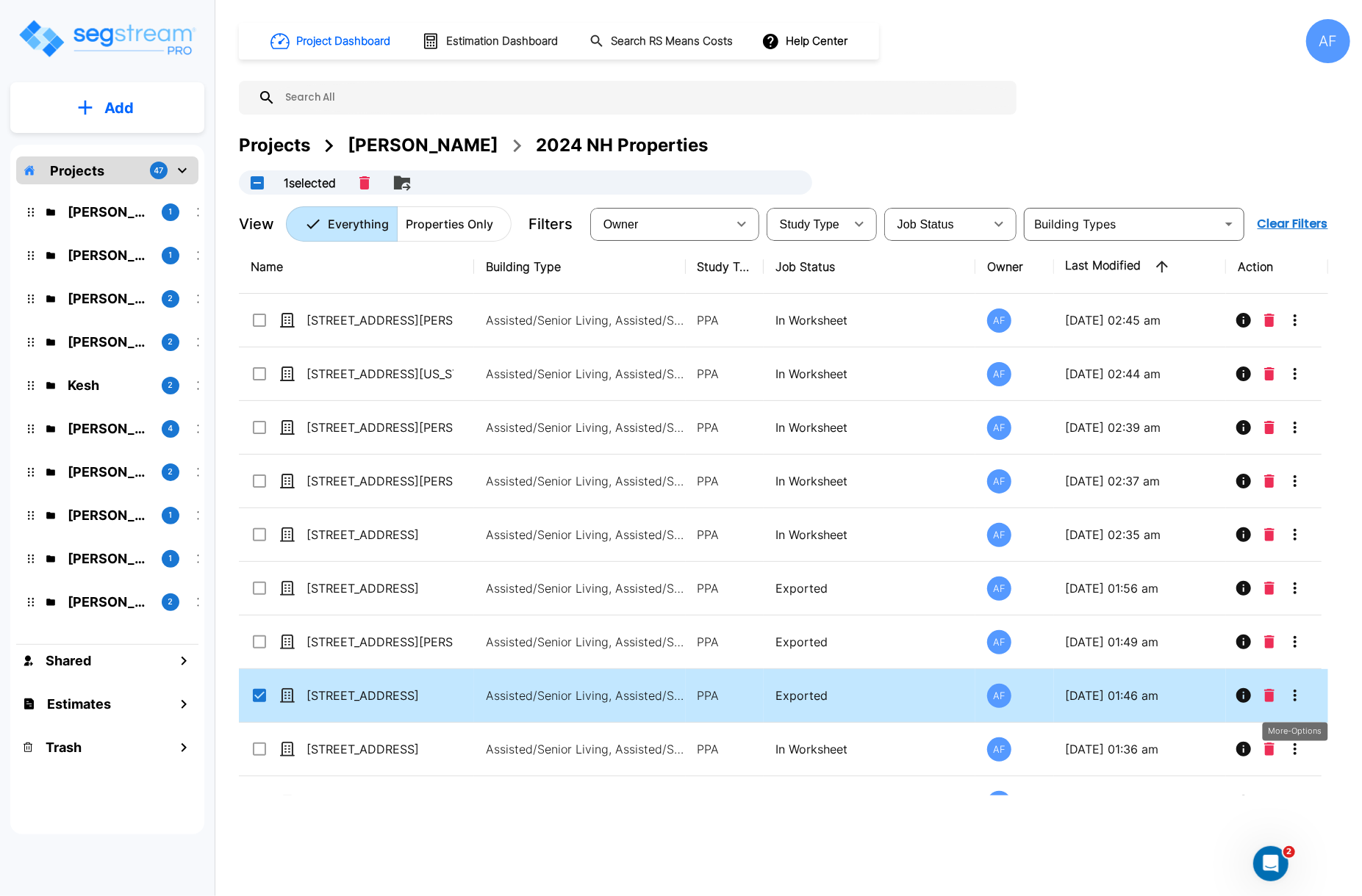
click at [1297, 694] on icon "More-Options" at bounding box center [1295, 696] width 3 height 12
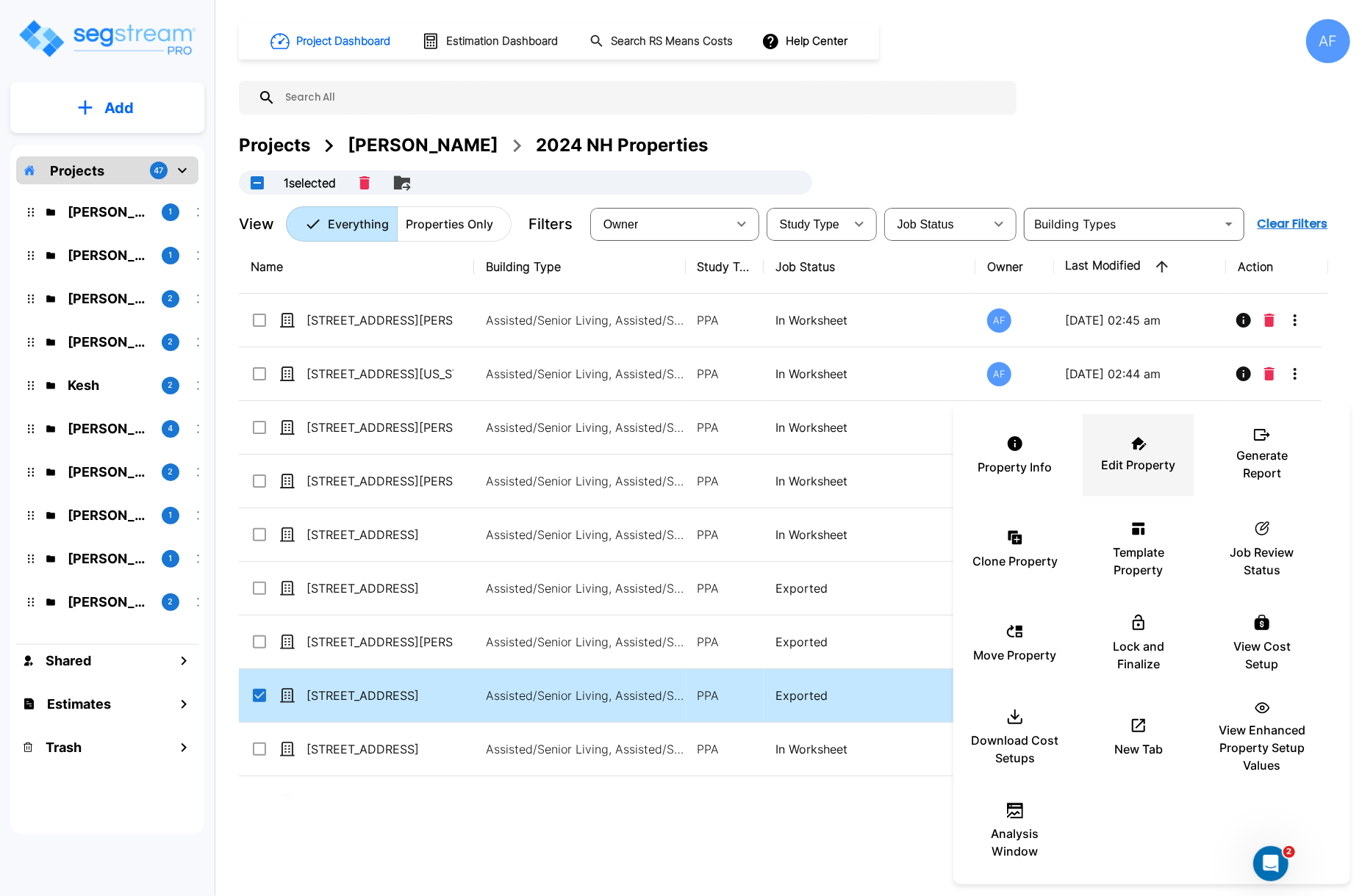
click at [1135, 457] on p "Edit Property" at bounding box center [1139, 465] width 74 height 17
click at [970, 116] on div at bounding box center [681, 448] width 1362 height 896
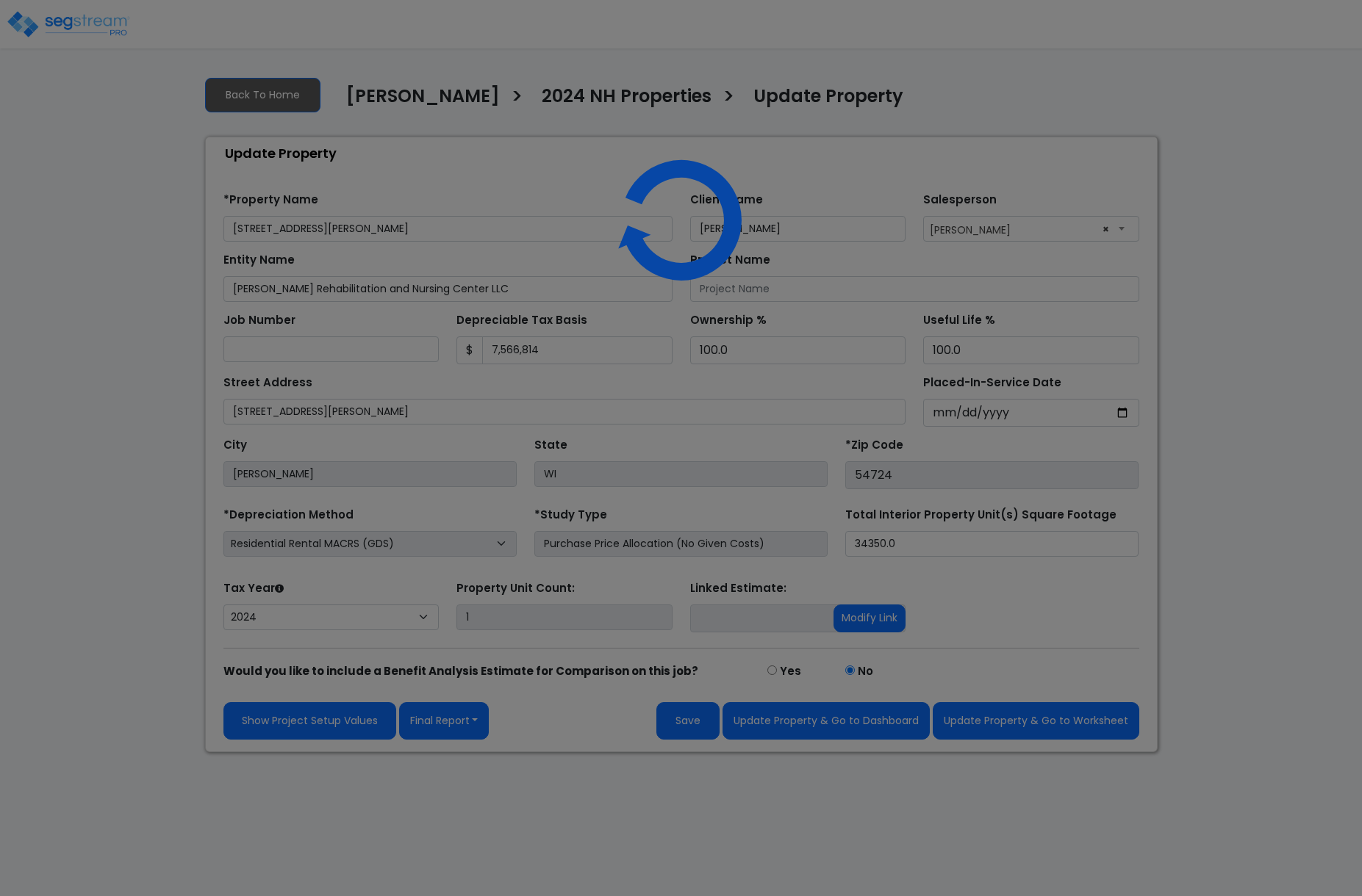
select select "2024"
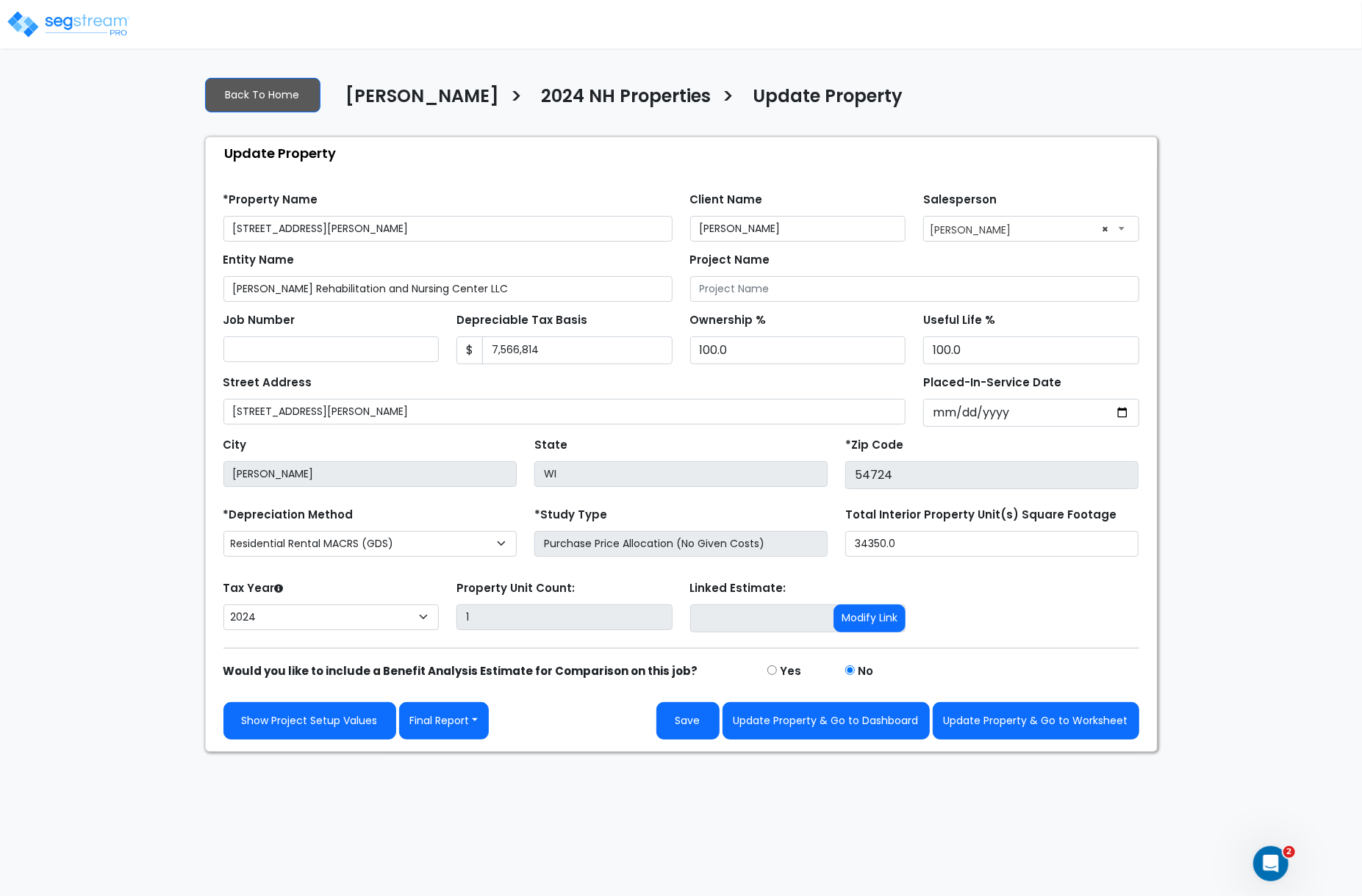
click at [1082, 631] on div "Tax Year Please Enter The Placed In Service Date First. 2026 2025 2024 Prior Ye…" at bounding box center [681, 607] width 934 height 59
click at [1009, 729] on button "Update Property & Go to Worksheet" at bounding box center [1036, 721] width 207 height 37
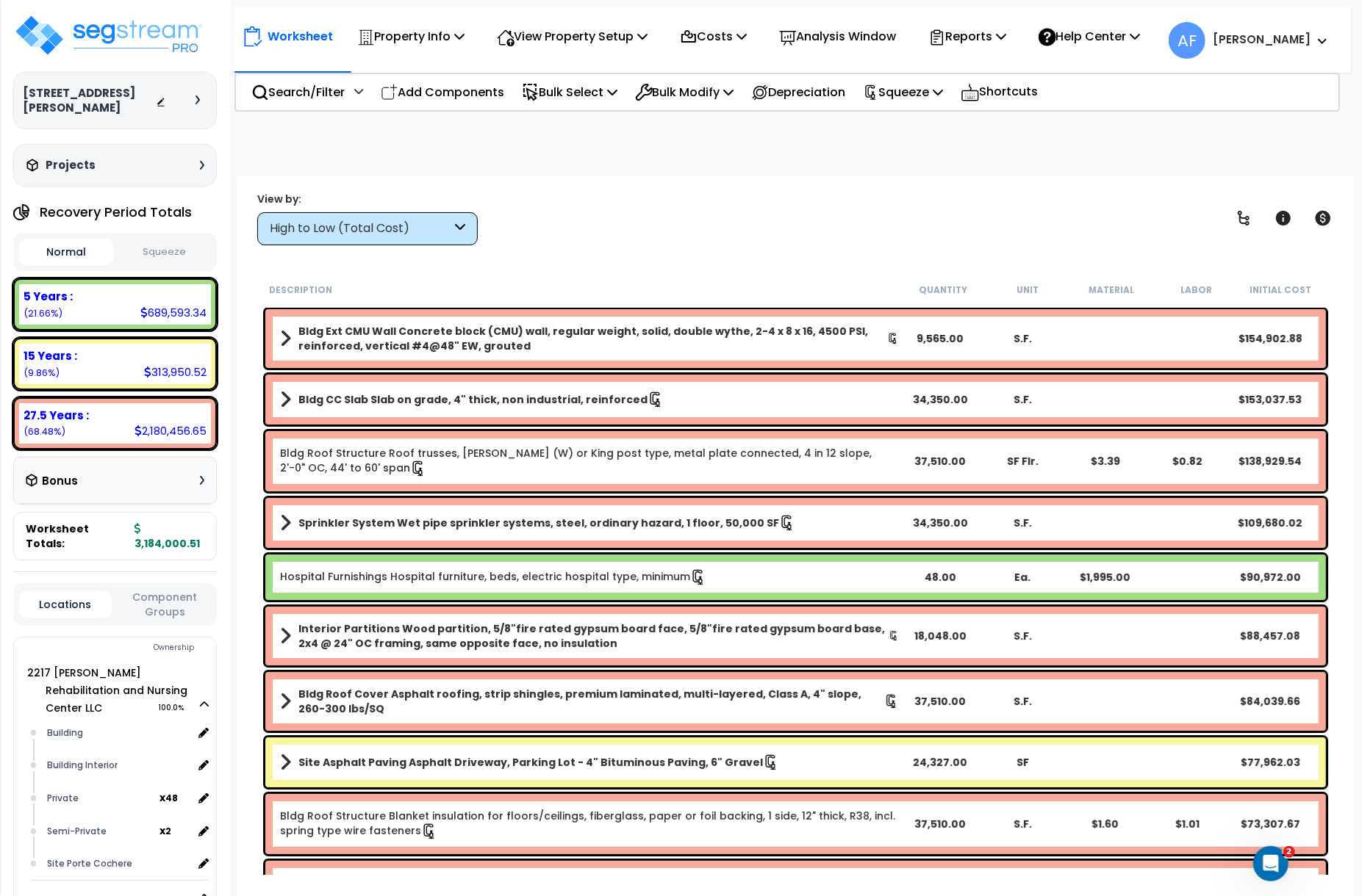
click at [163, 241] on button "Squeeze" at bounding box center [164, 252] width 94 height 26
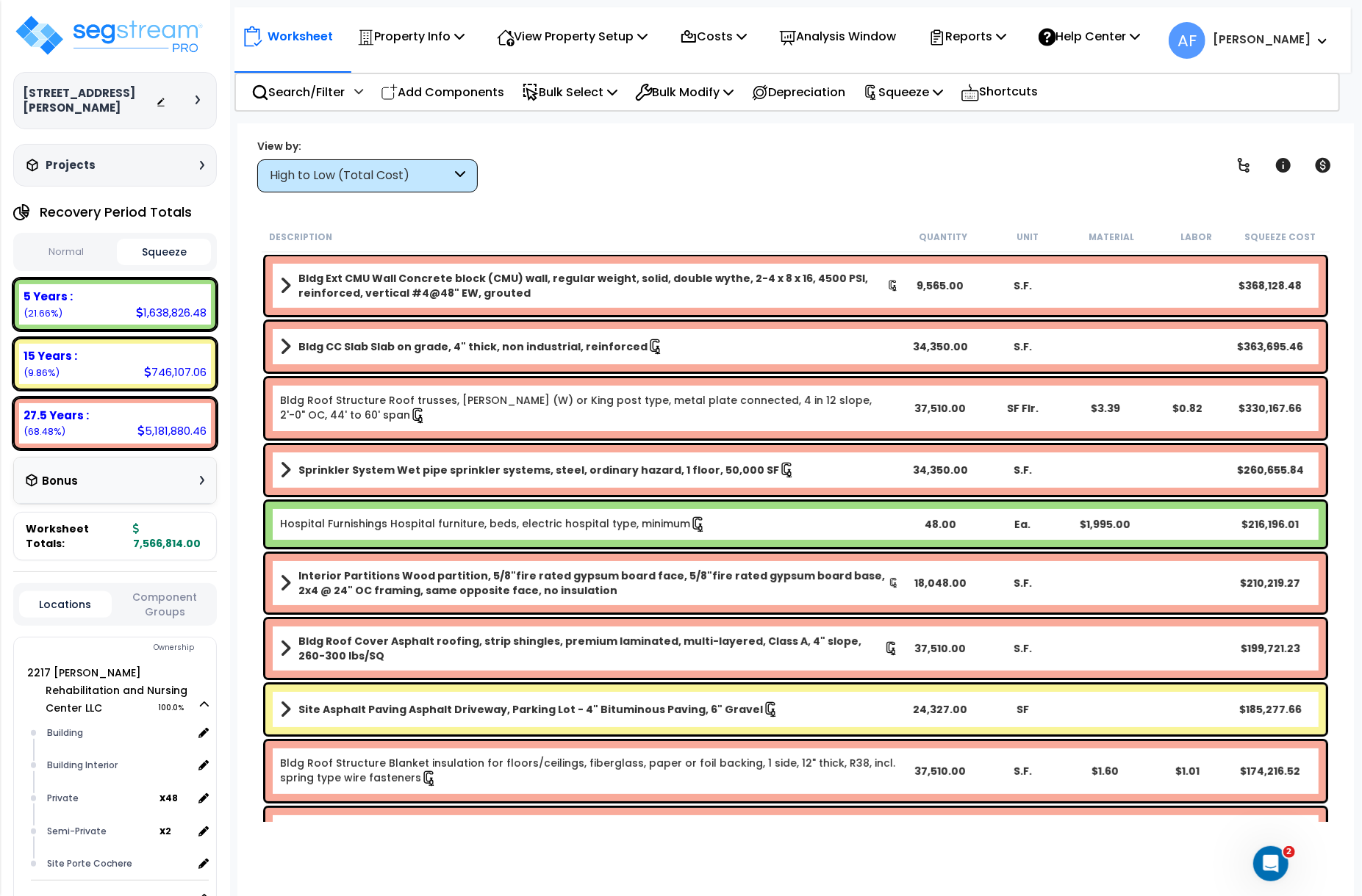
click at [85, 240] on button "Normal" at bounding box center [66, 252] width 94 height 26
click at [188, 240] on button "Squeeze" at bounding box center [164, 252] width 94 height 26
click at [57, 240] on button "Normal" at bounding box center [66, 252] width 94 height 26
click at [150, 240] on button "Squeeze" at bounding box center [164, 252] width 94 height 26
click at [44, 240] on button "Normal" at bounding box center [66, 252] width 94 height 26
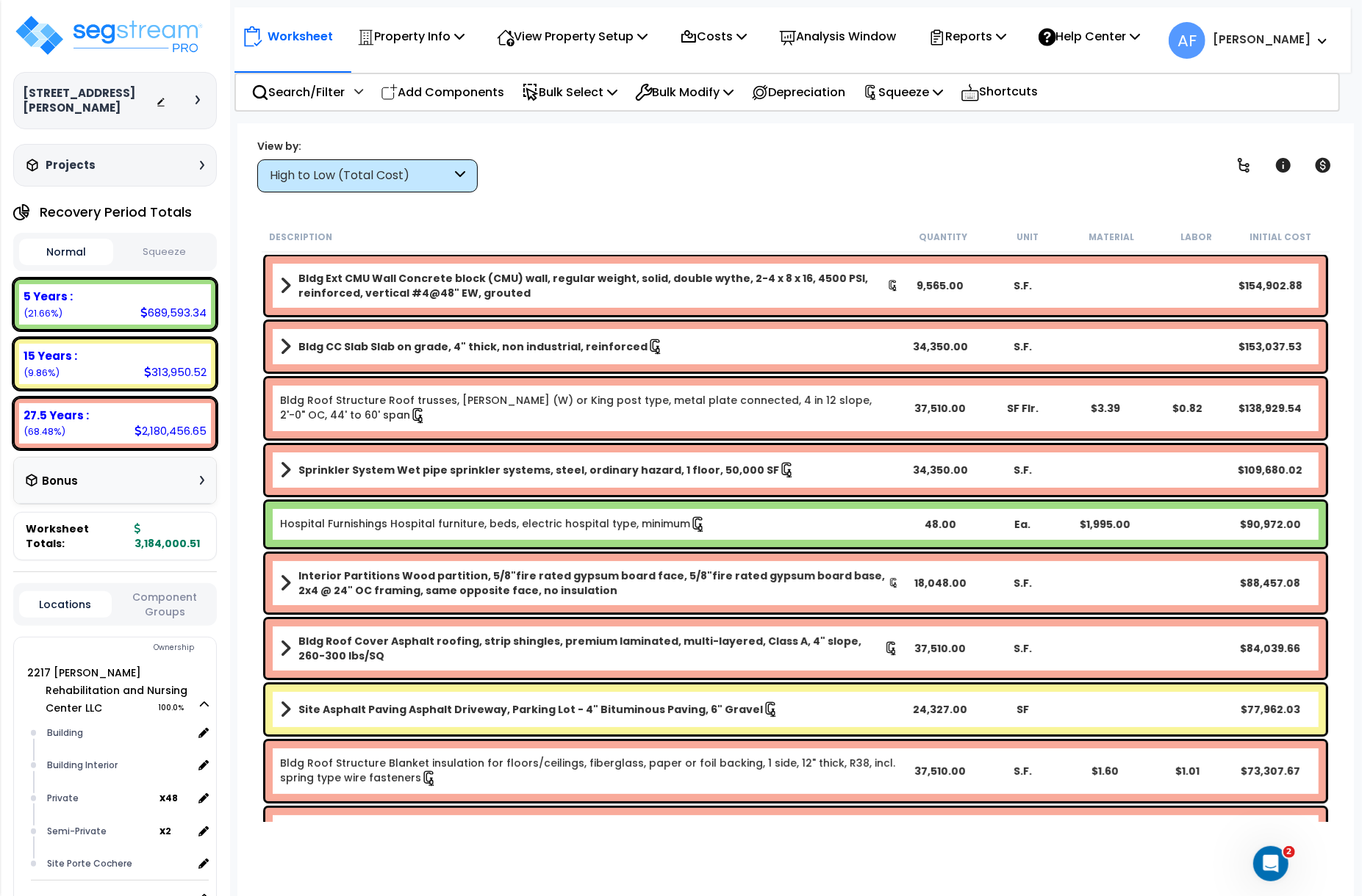
click at [154, 241] on button "Squeeze" at bounding box center [164, 252] width 94 height 26
click at [49, 240] on button "Normal" at bounding box center [66, 252] width 94 height 26
click at [155, 240] on button "Squeeze" at bounding box center [164, 252] width 94 height 26
click at [53, 240] on button "Normal" at bounding box center [66, 252] width 94 height 26
click at [150, 240] on button "Squeeze" at bounding box center [164, 252] width 94 height 26
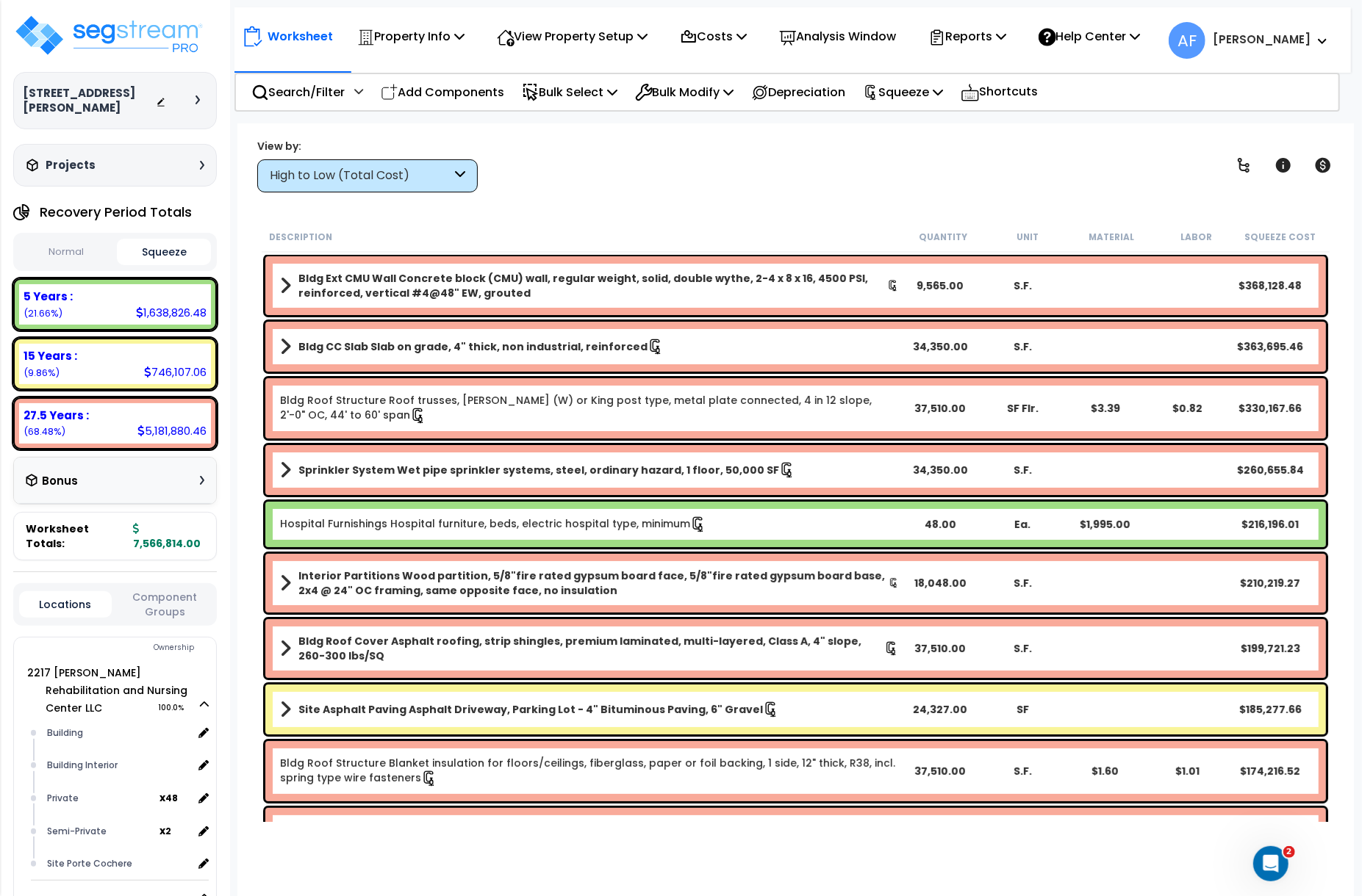
click at [74, 240] on button "Normal" at bounding box center [66, 252] width 94 height 26
click at [160, 240] on button "Squeeze" at bounding box center [164, 252] width 94 height 26
click at [76, 240] on button "Normal" at bounding box center [66, 252] width 94 height 26
click at [155, 240] on button "Squeeze" at bounding box center [164, 252] width 94 height 26
click at [57, 240] on button "Normal" at bounding box center [66, 252] width 94 height 26
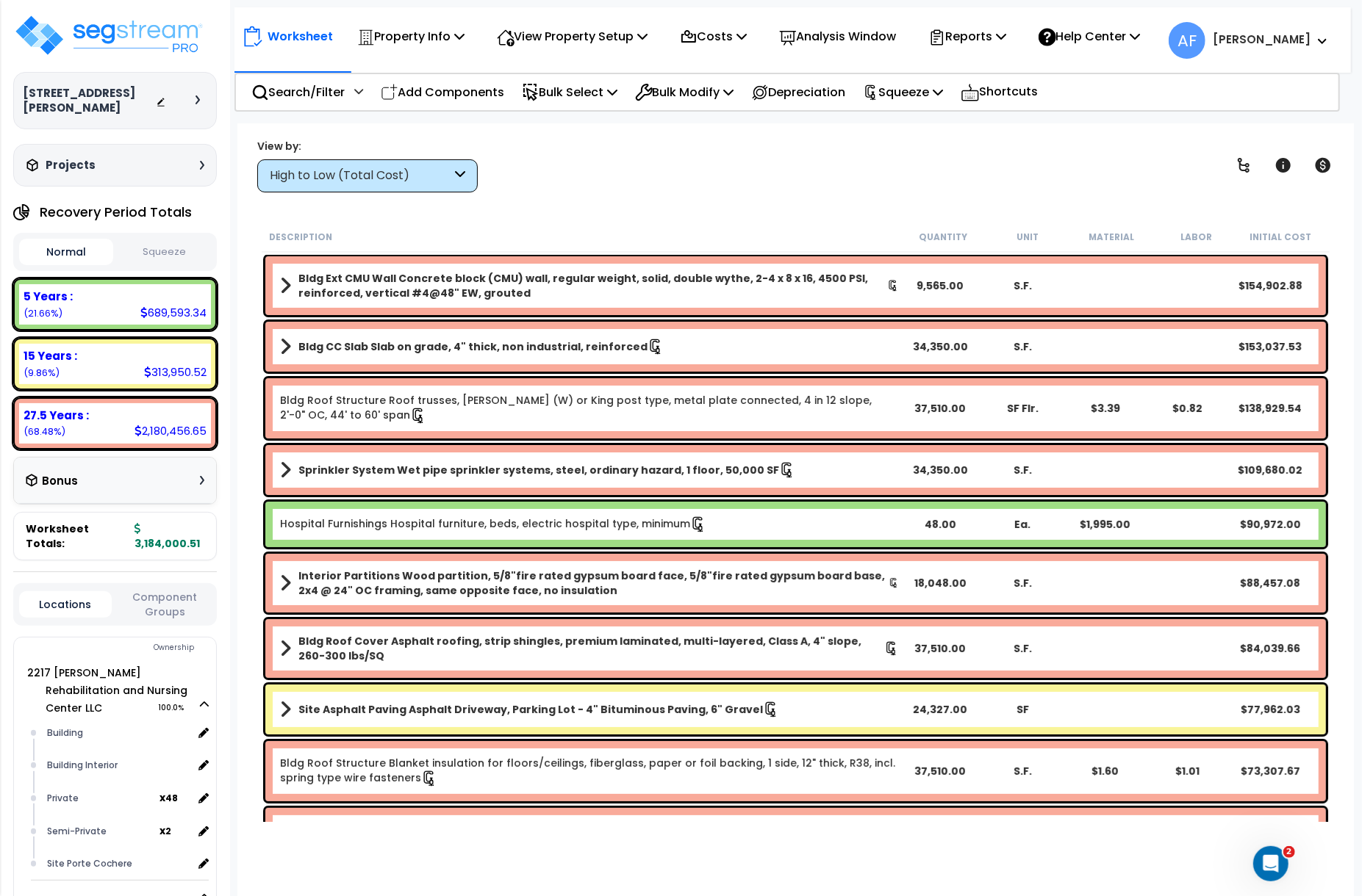
click at [165, 240] on button "Squeeze" at bounding box center [164, 252] width 94 height 26
click at [69, 240] on button "Normal" at bounding box center [66, 252] width 94 height 26
click at [155, 240] on button "Squeeze" at bounding box center [164, 252] width 94 height 26
click at [77, 242] on button "Normal" at bounding box center [66, 252] width 94 height 26
click at [179, 240] on button "Squeeze" at bounding box center [164, 252] width 94 height 26
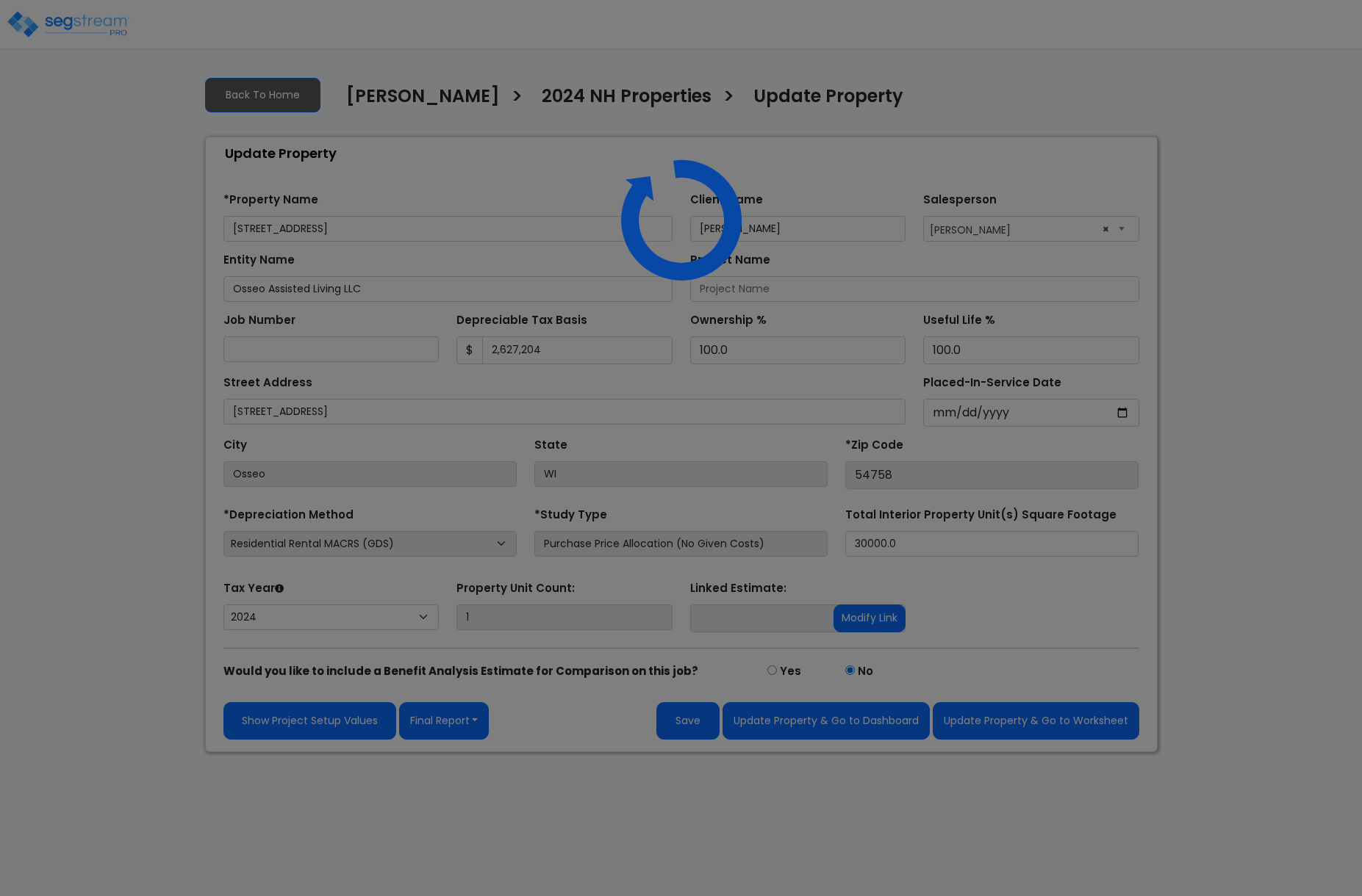
select select "2024"
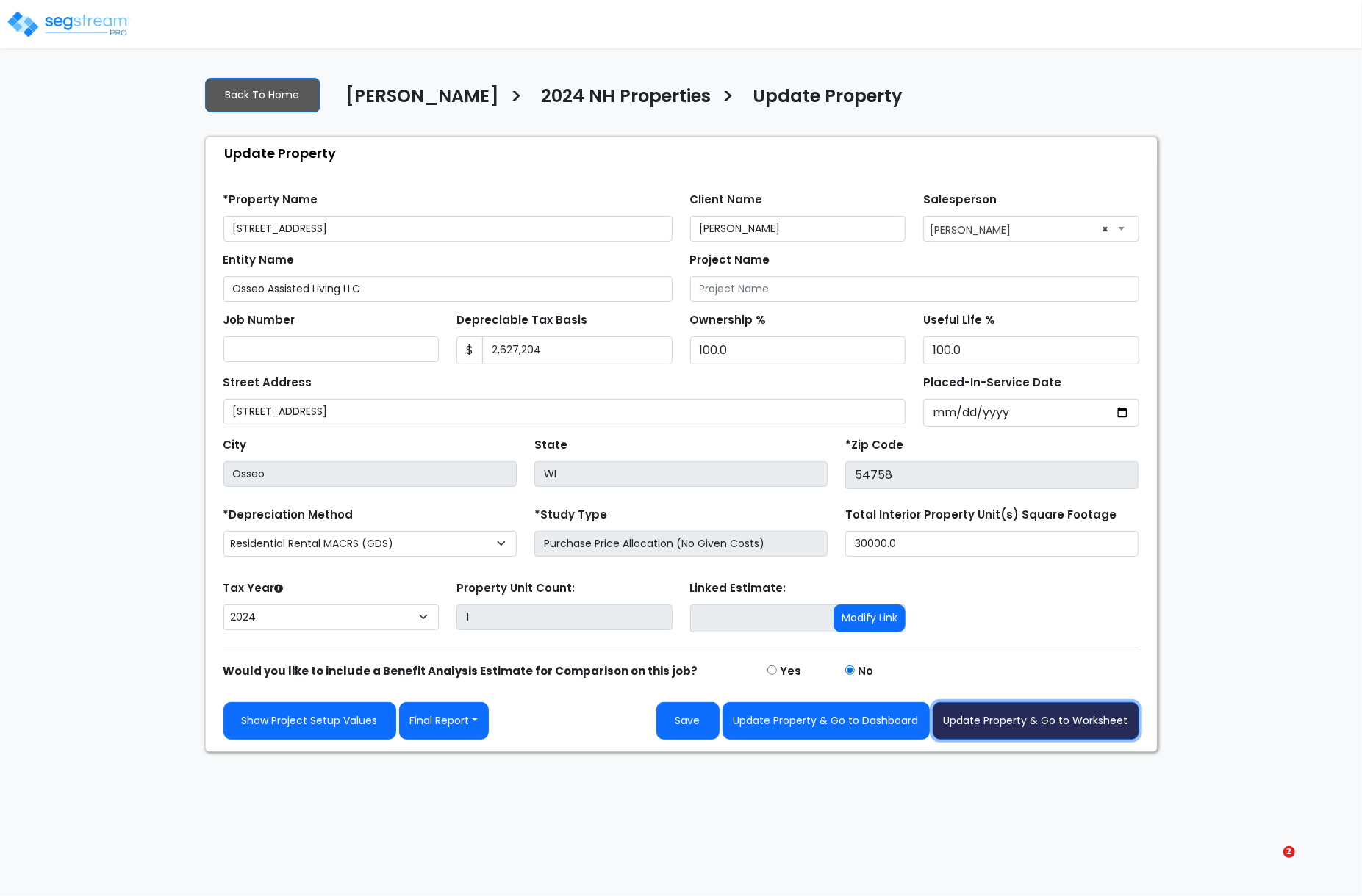
click at [1061, 734] on button "Update Property & Go to Worksheet" at bounding box center [1036, 721] width 207 height 37
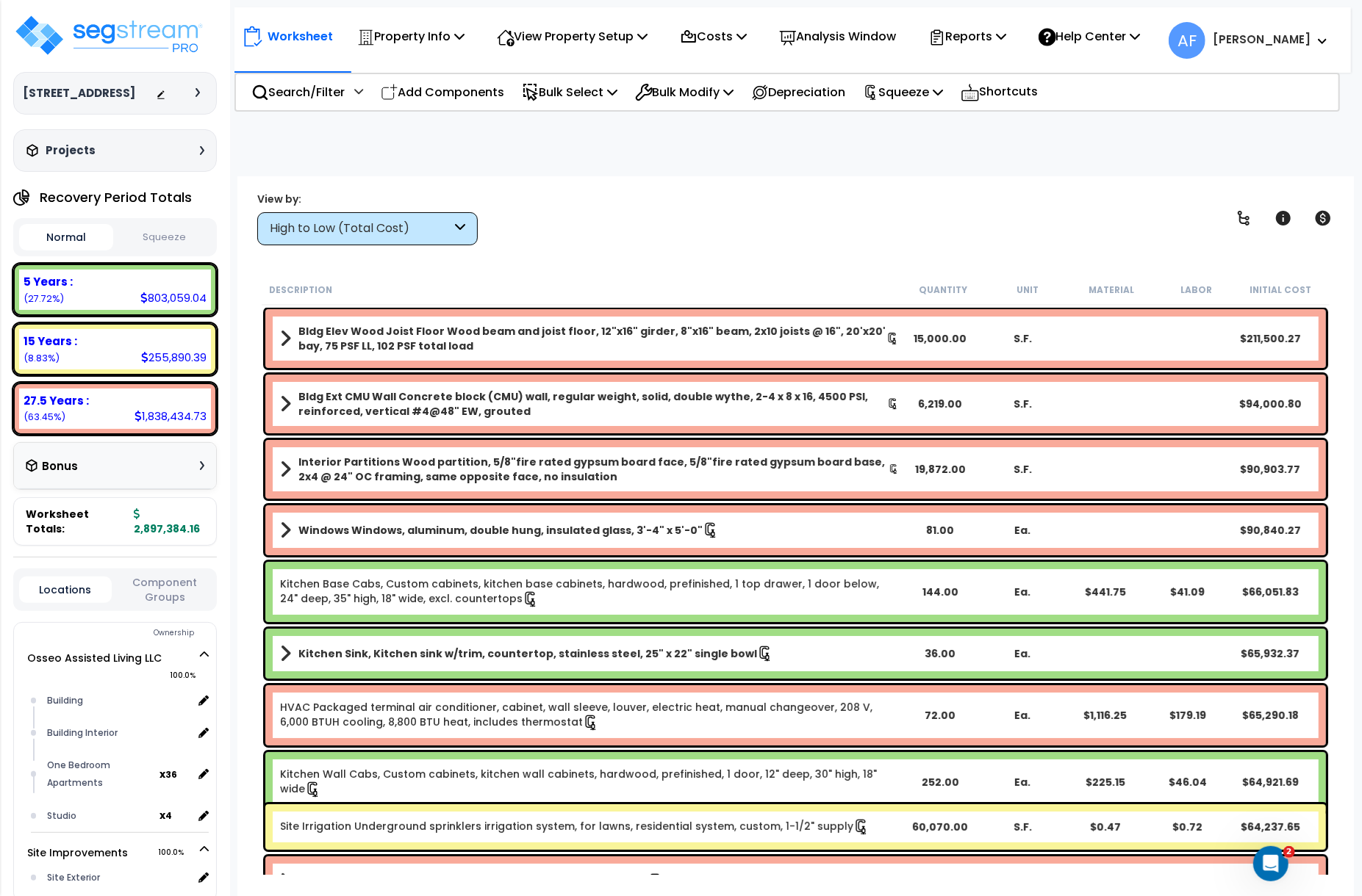
click at [161, 226] on button "Squeeze" at bounding box center [164, 237] width 94 height 26
click at [50, 241] on button "Normal" at bounding box center [66, 237] width 94 height 26
click at [160, 241] on button "Squeeze" at bounding box center [164, 237] width 94 height 26
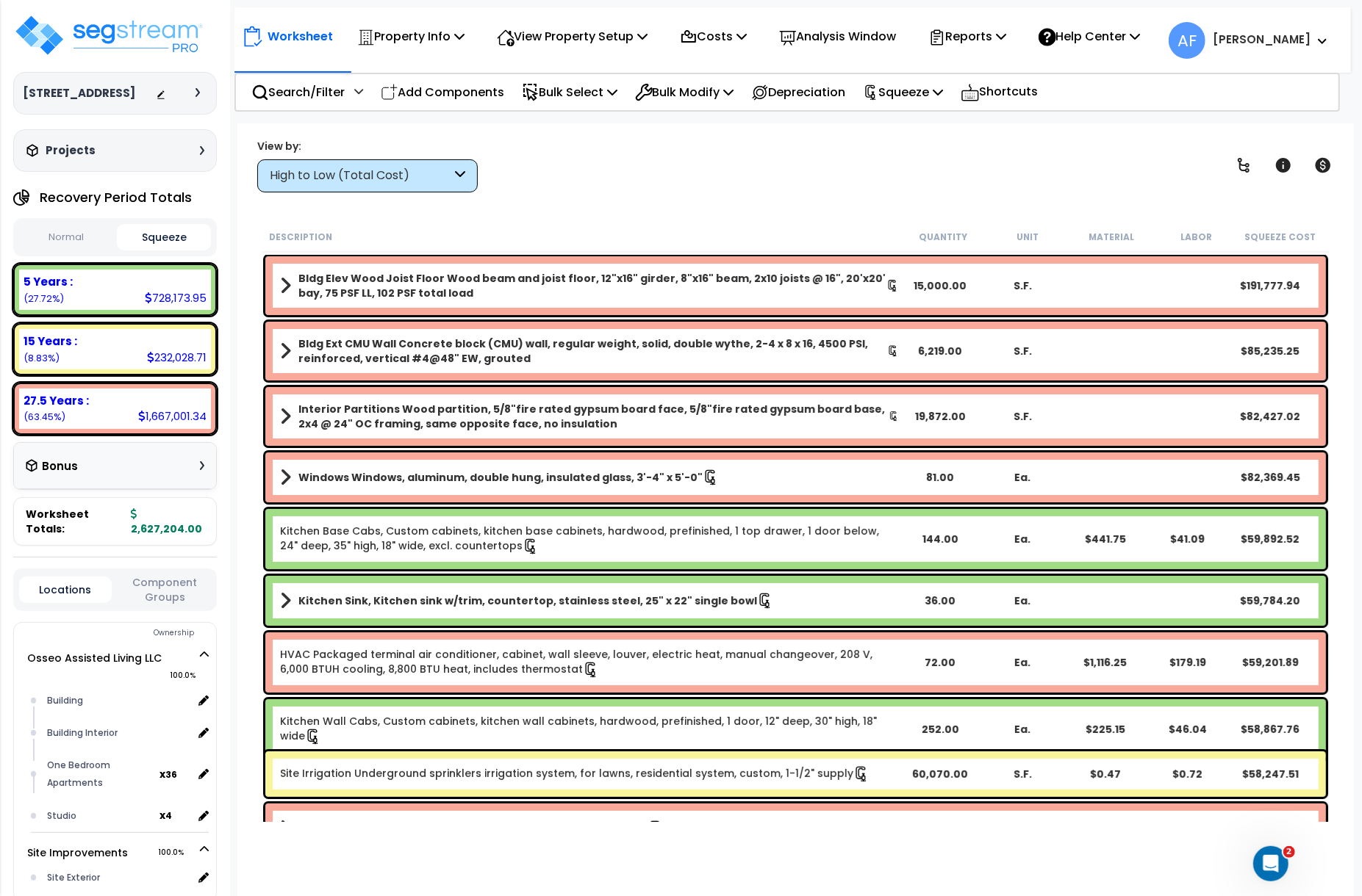
click at [82, 241] on button "Normal" at bounding box center [66, 237] width 94 height 26
click at [137, 240] on button "Squeeze" at bounding box center [164, 237] width 94 height 26
click at [69, 241] on button "Normal" at bounding box center [66, 237] width 94 height 26
click at [161, 231] on button "Squeeze" at bounding box center [164, 237] width 94 height 26
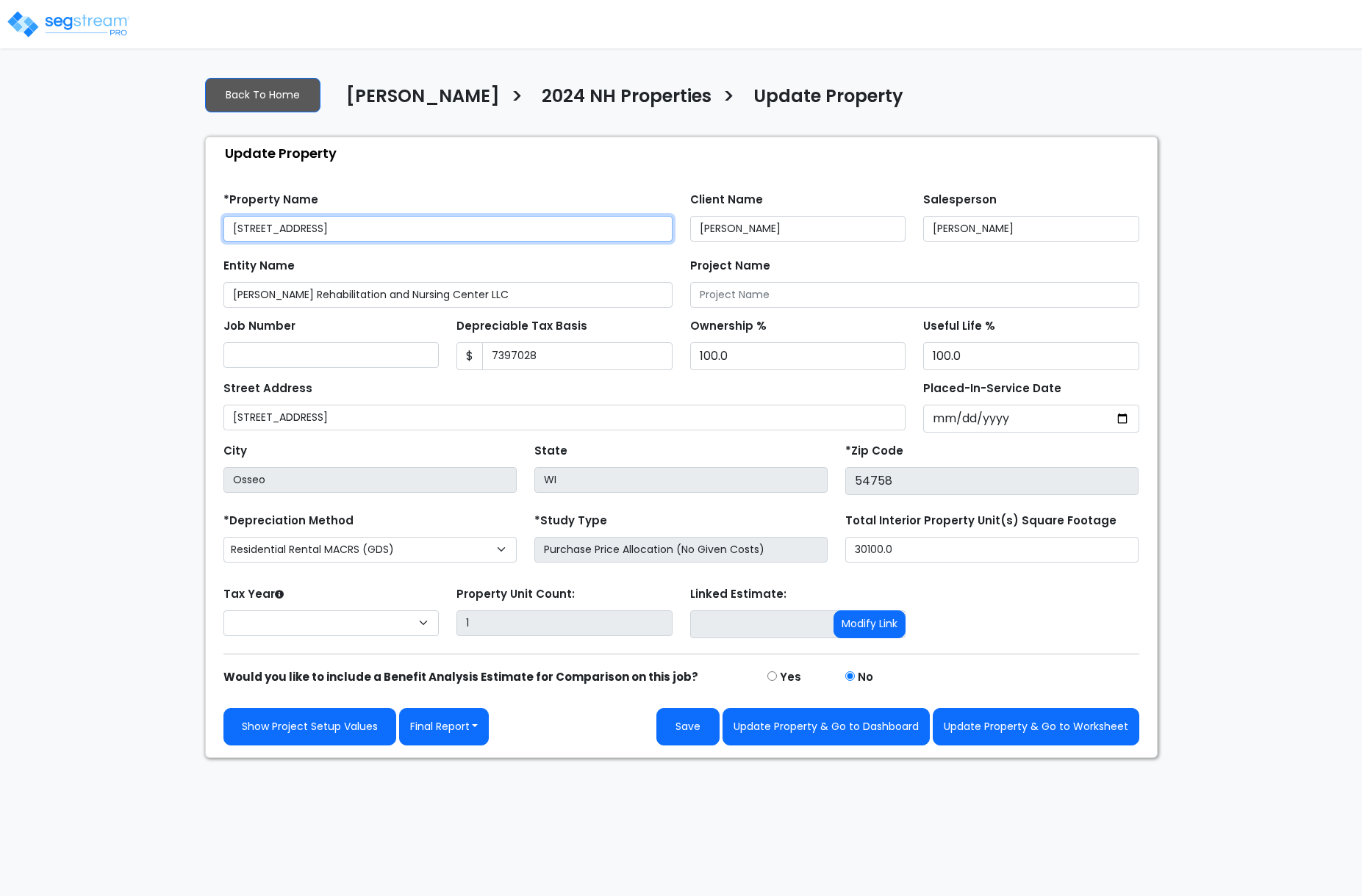
type input "7,397,028"
select select "2024"
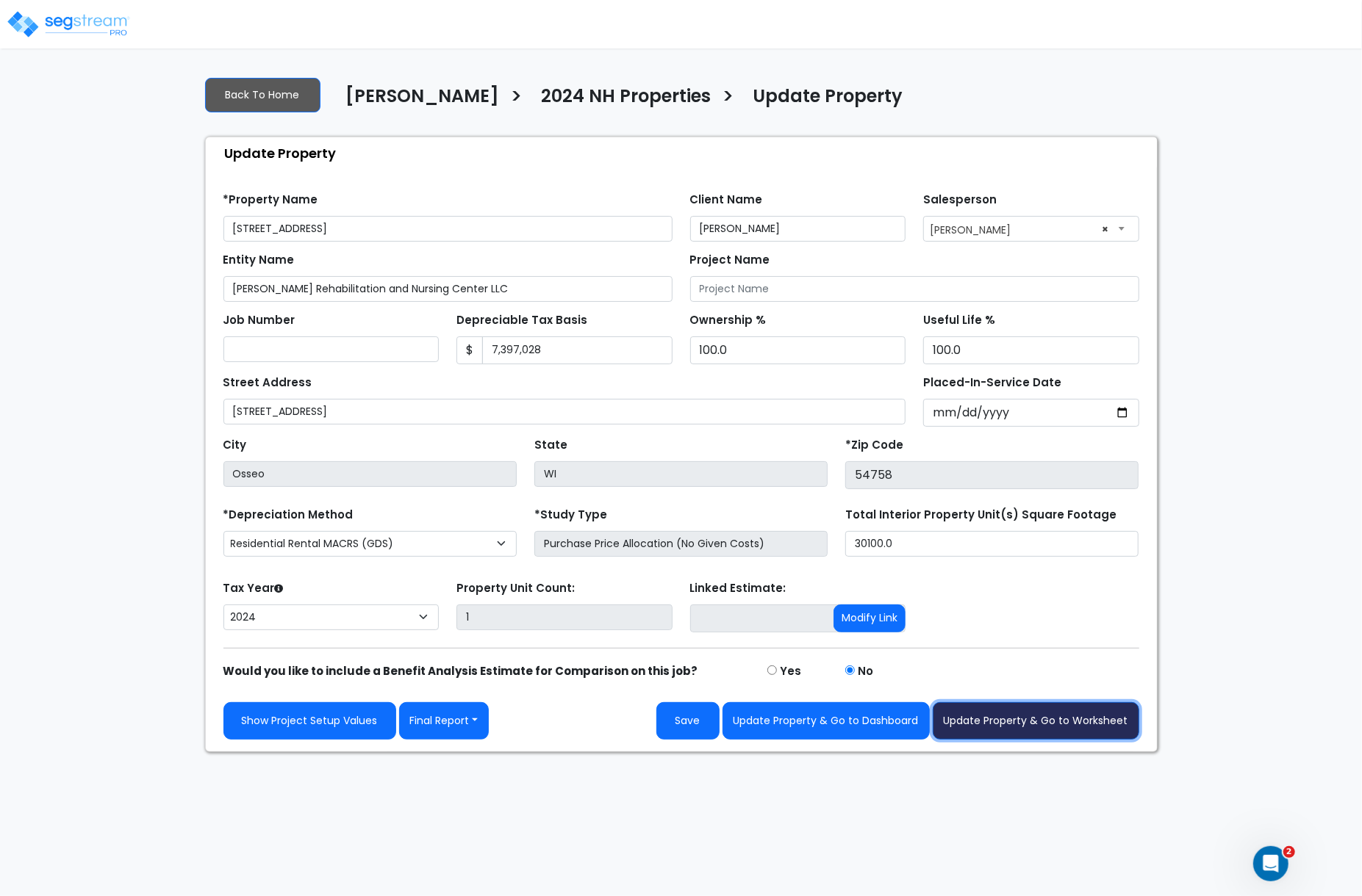
click at [1022, 734] on button "Update Property & Go to Worksheet" at bounding box center [1036, 721] width 207 height 37
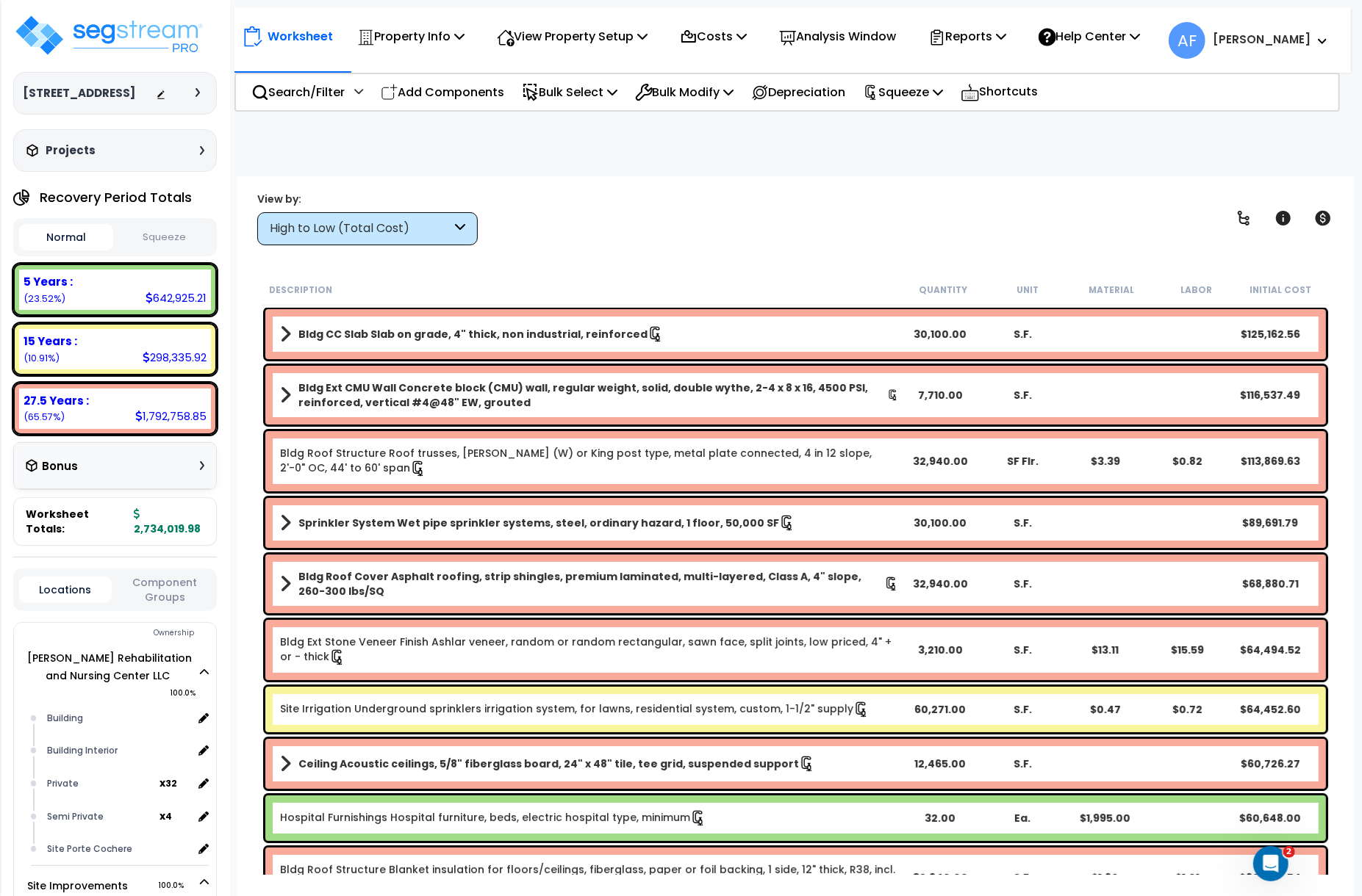
click at [159, 244] on button "Squeeze" at bounding box center [164, 237] width 94 height 26
